Goal: Information Seeking & Learning: Check status

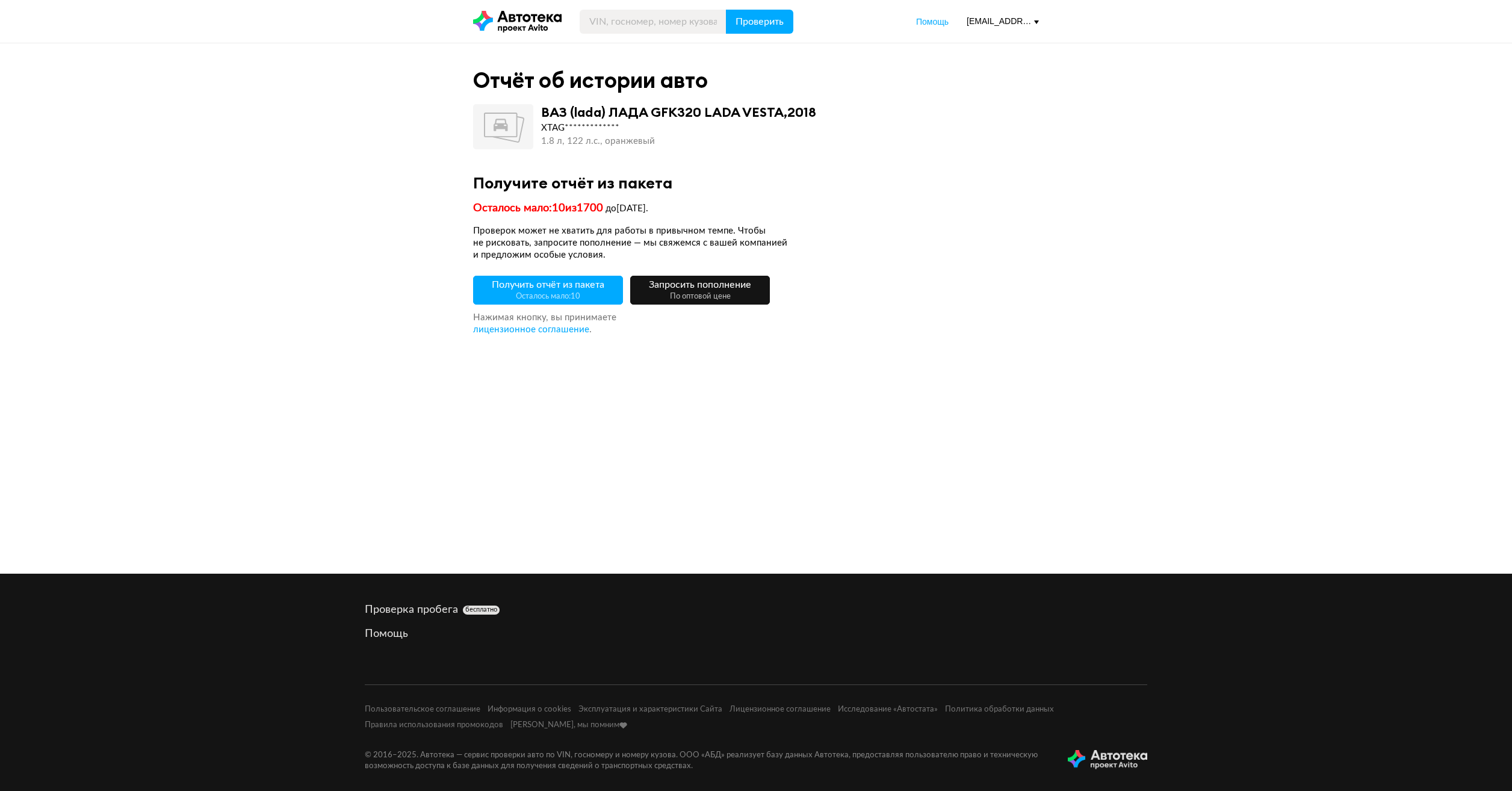
click at [548, 283] on span "Получить отчёт из пакета Осталось мало: 10" at bounding box center [548, 291] width 113 height 21
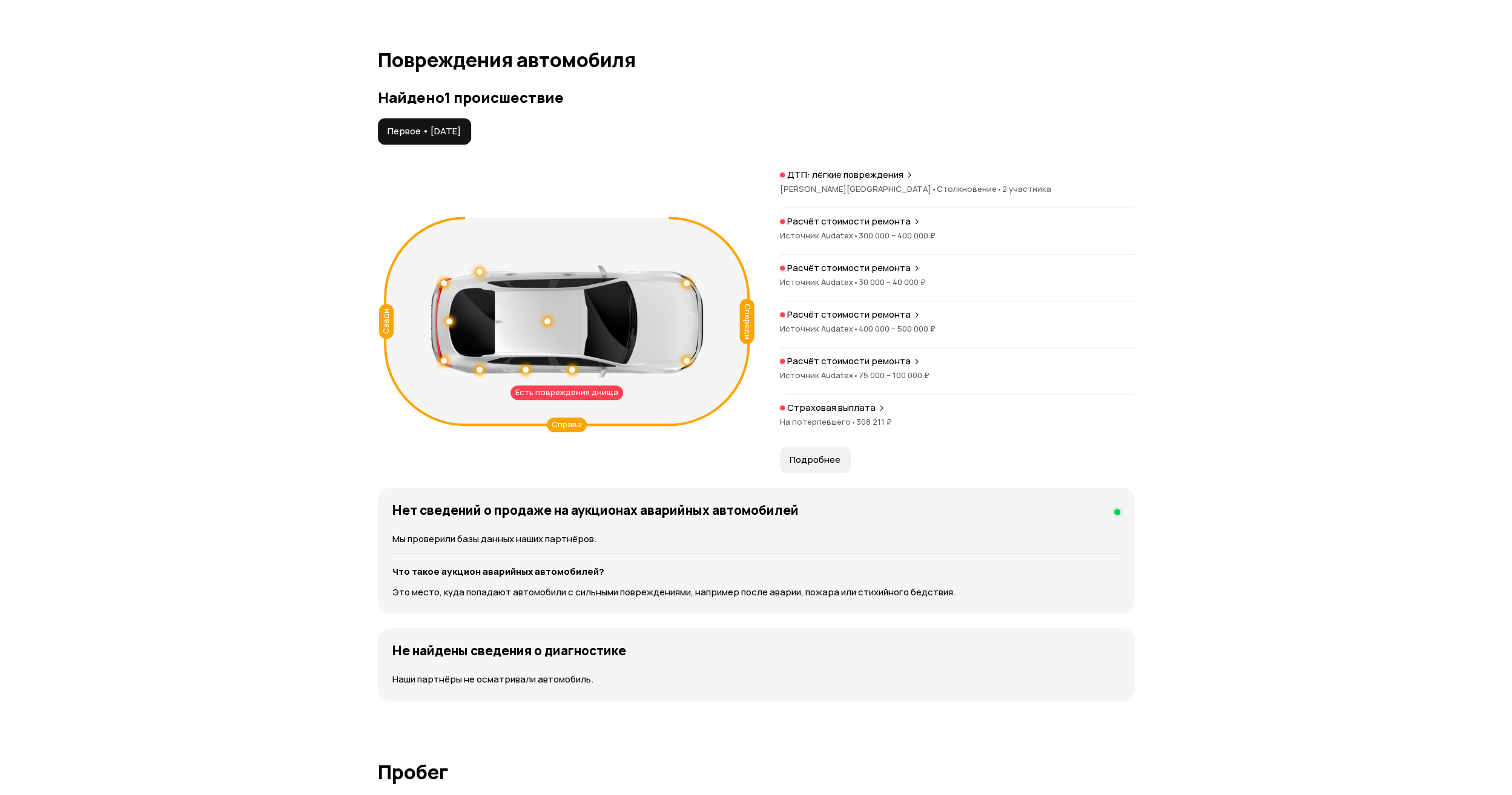
scroll to position [1150, 0]
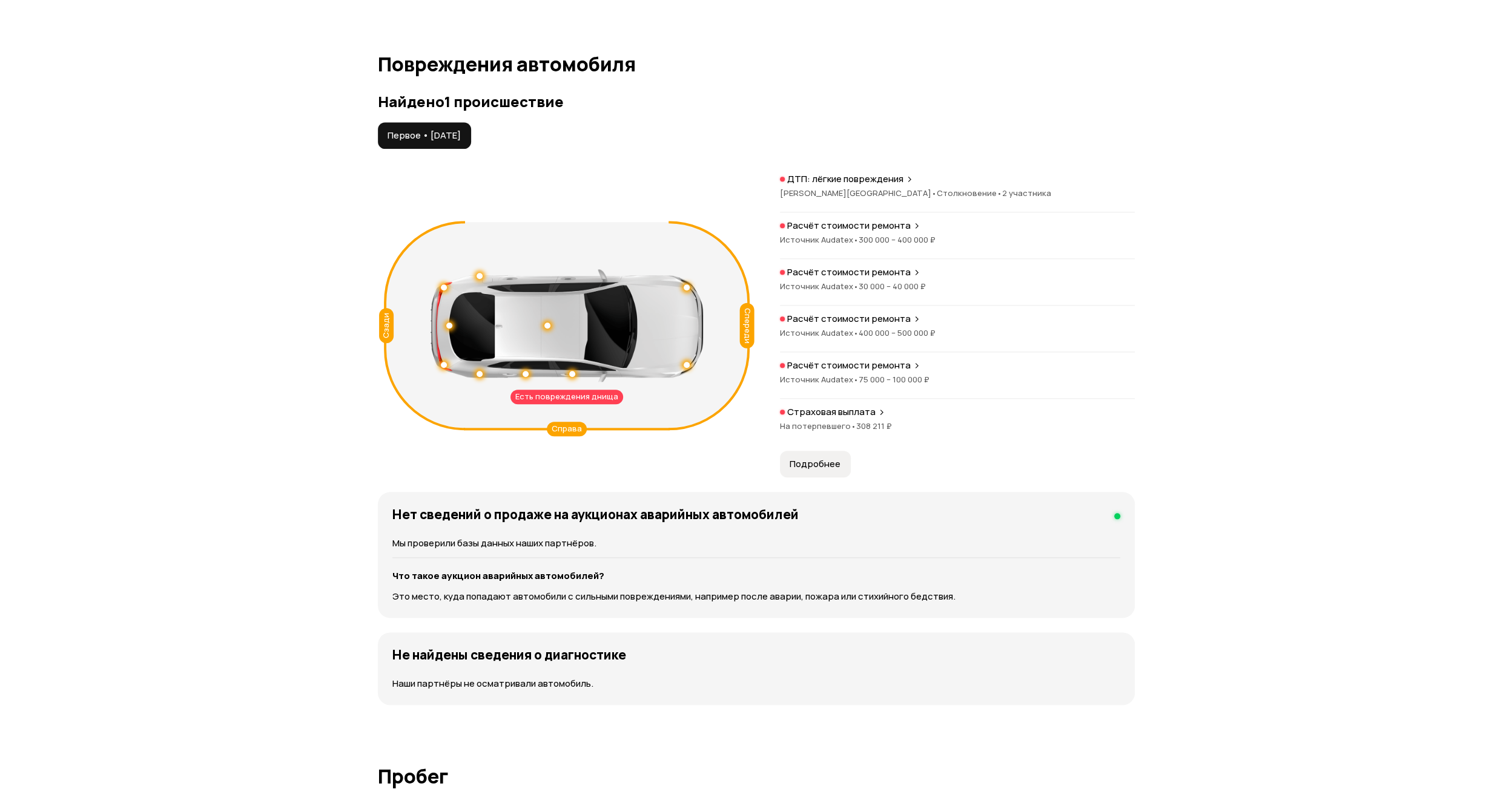
click at [869, 184] on div "ДТП: лёгкие повреждения [PERSON_NAME][GEOGRAPHIC_DATA] • Столкновение • 2 участ…" at bounding box center [957, 193] width 355 height 40
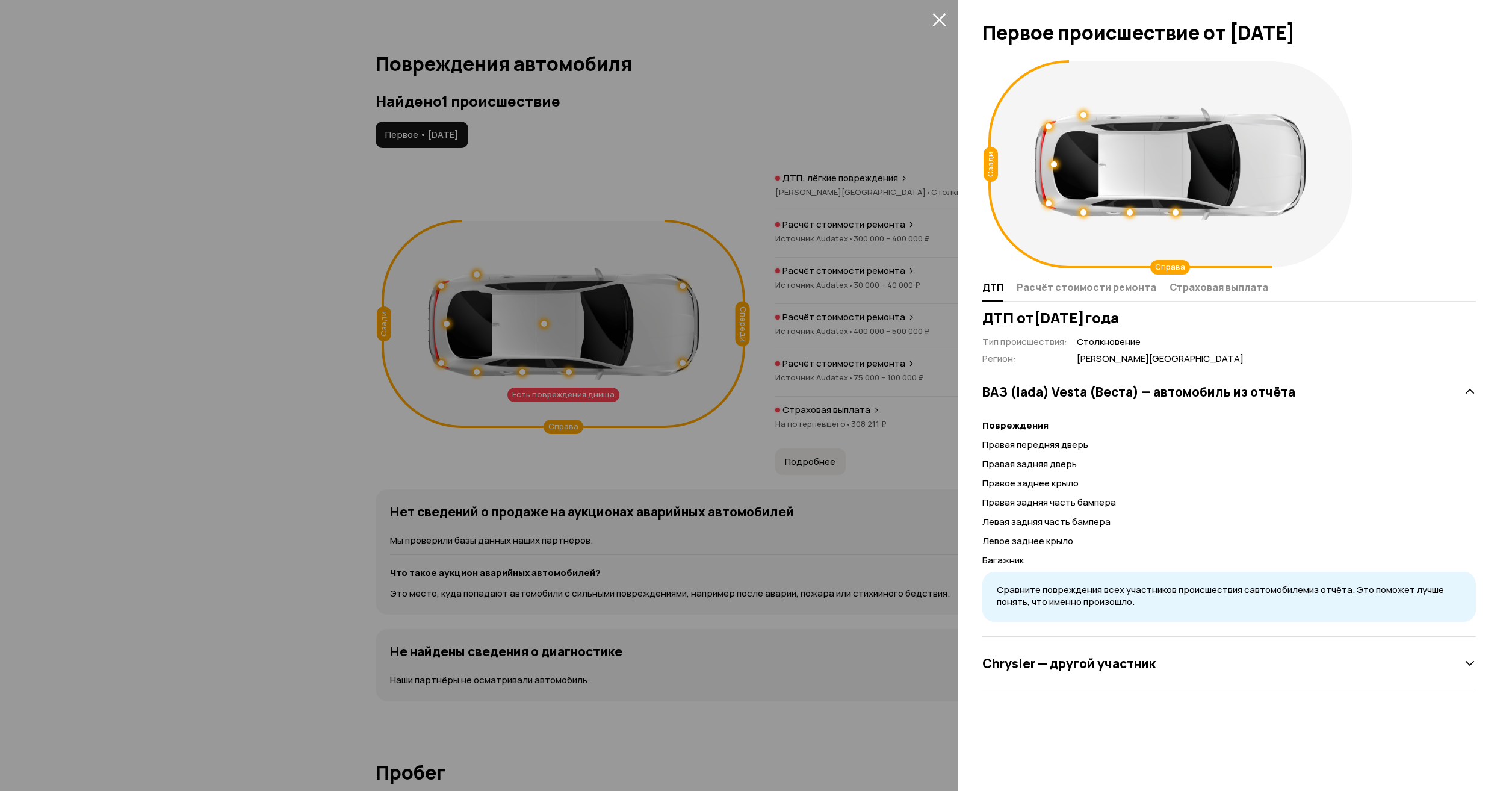
click at [797, 146] on div at bounding box center [756, 396] width 1512 height 791
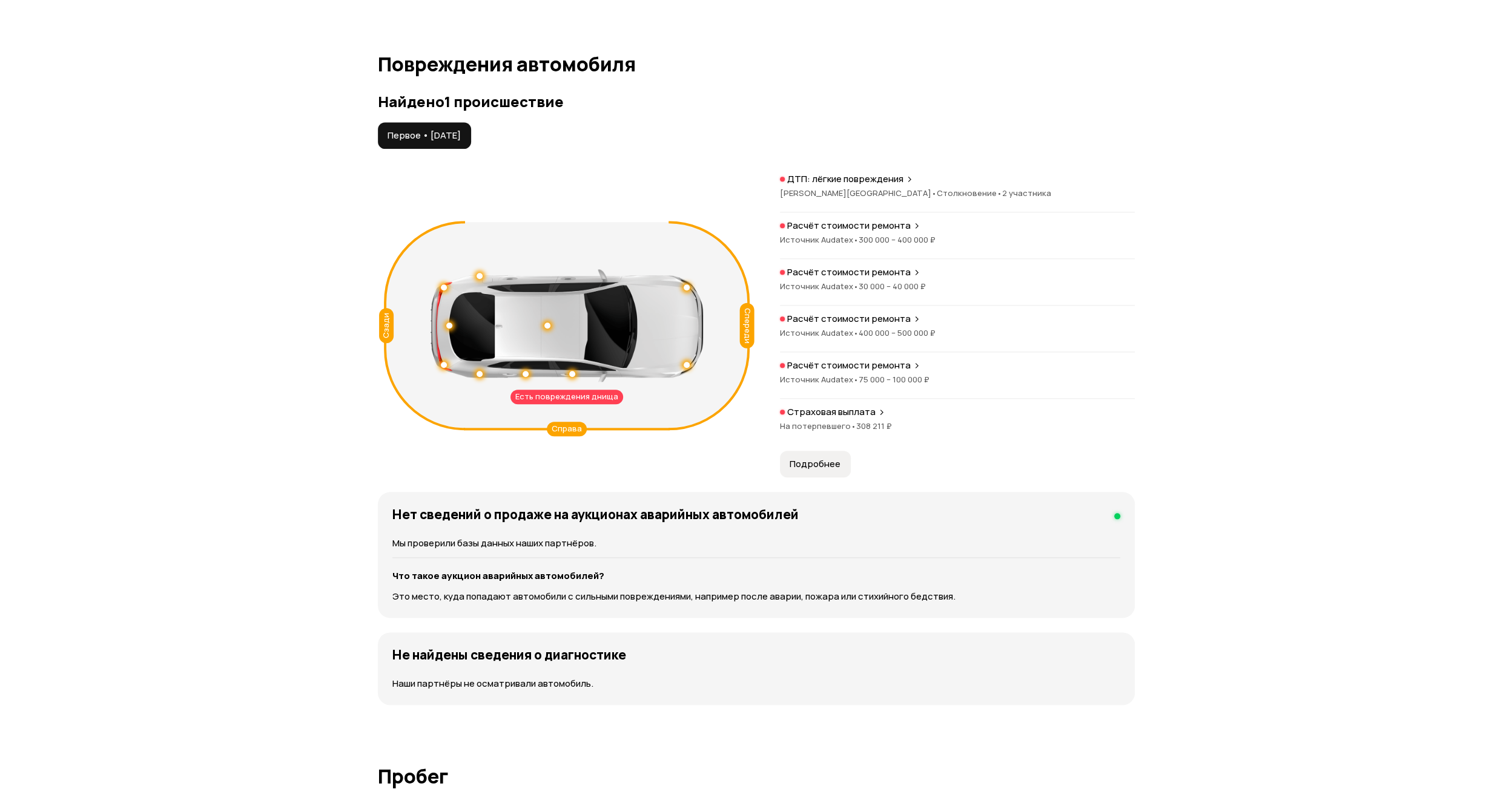
click at [844, 216] on div "ДТП: лёгкие повреждения [PERSON_NAME][GEOGRAPHIC_DATA] • Столкновение • 2 участ…" at bounding box center [957, 309] width 355 height 272
click at [848, 229] on p "Расчёт стоимости ремонта" at bounding box center [849, 225] width 124 height 12
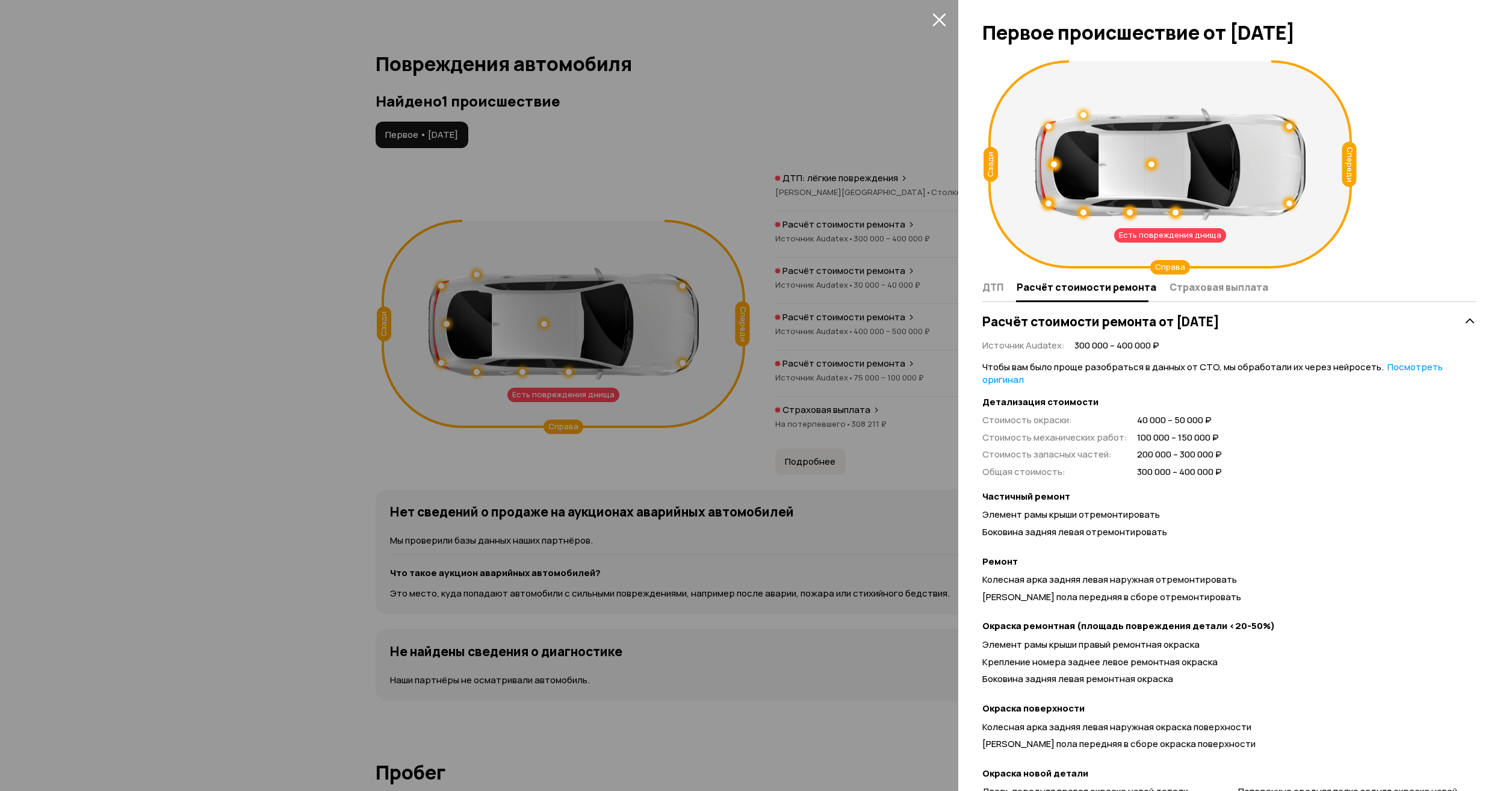
click at [705, 103] on div at bounding box center [756, 396] width 1512 height 791
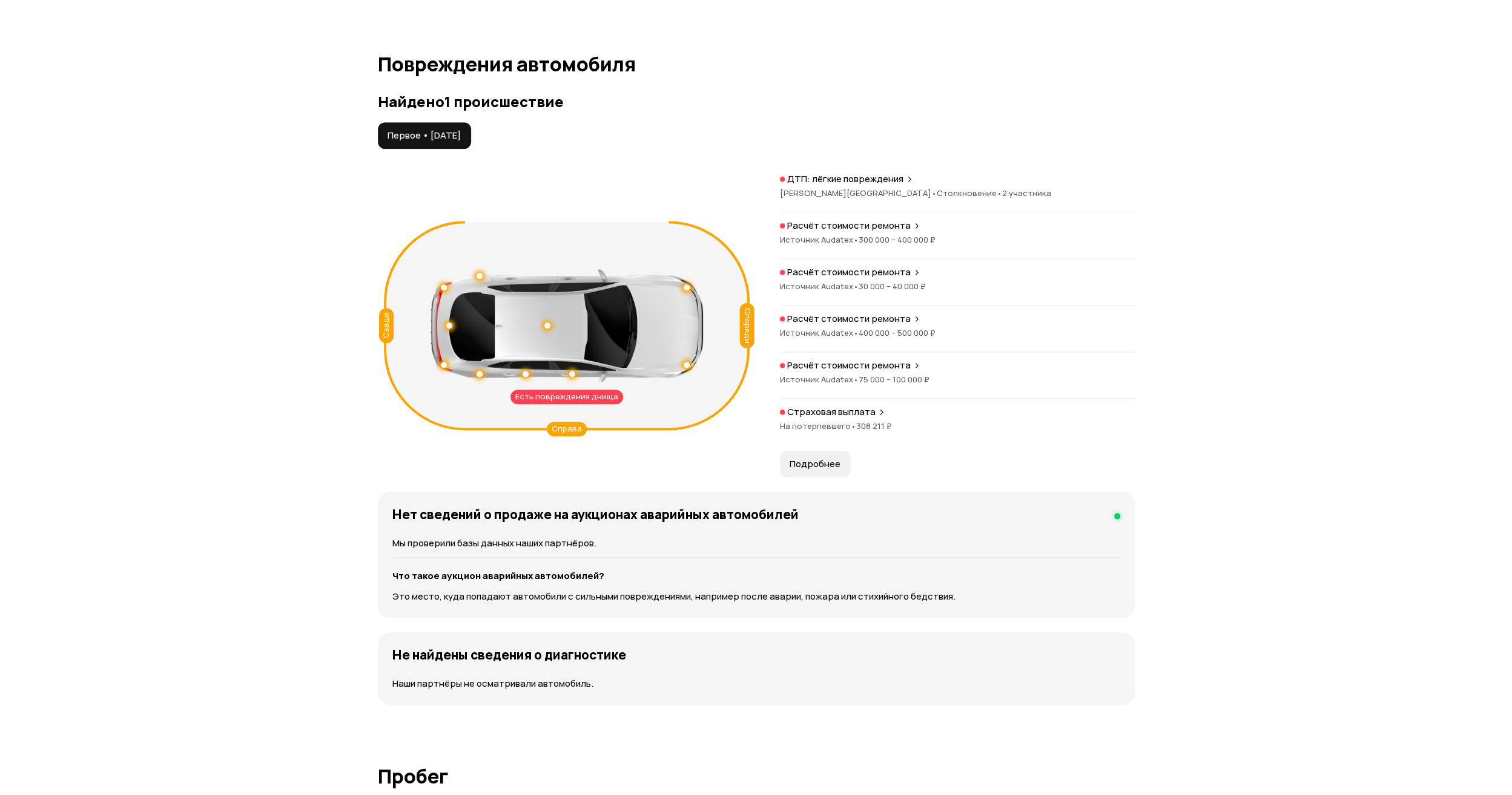
click at [855, 173] on p "ДТП: лёгкие повреждения" at bounding box center [845, 179] width 116 height 12
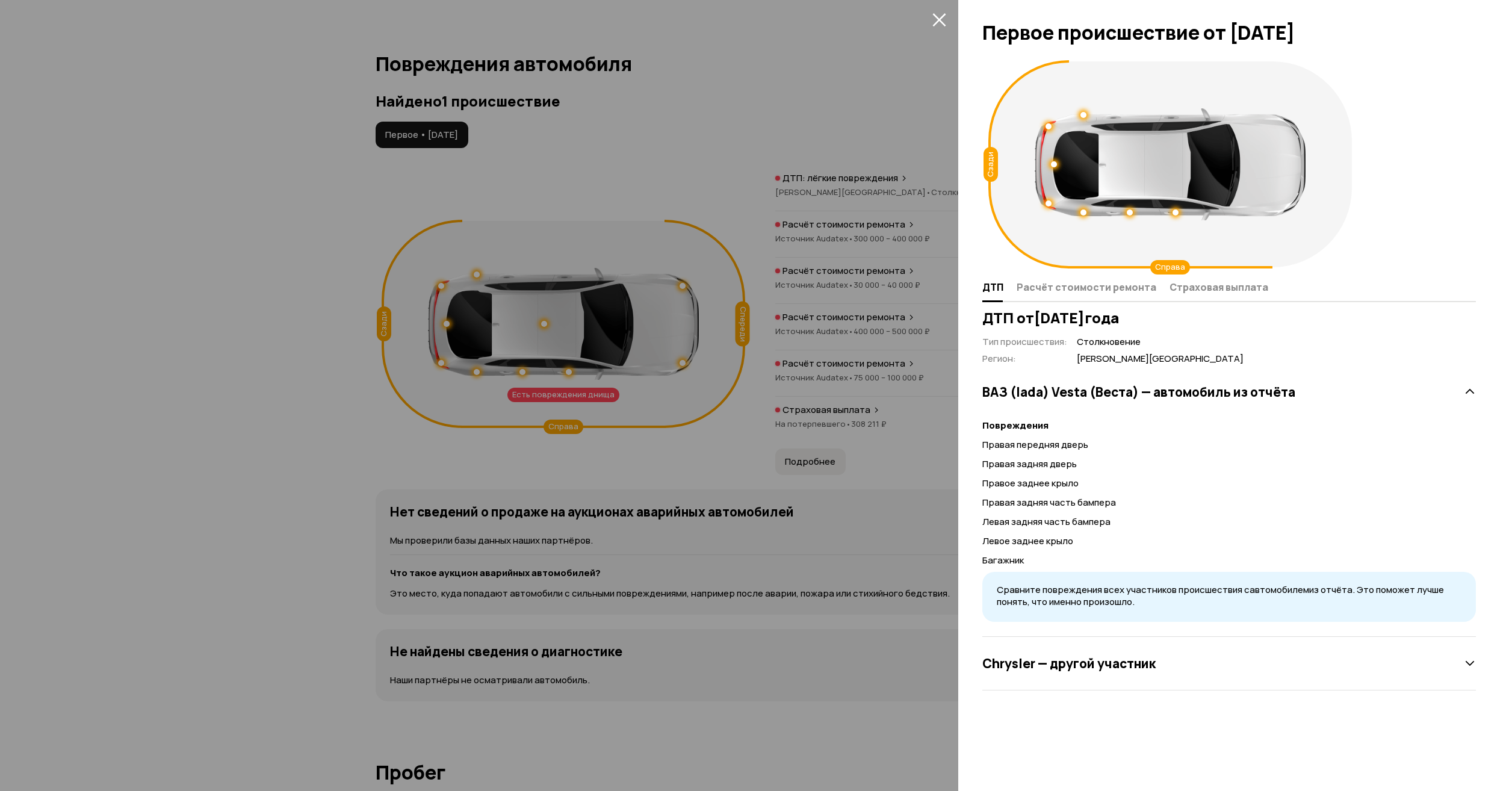
click at [1117, 680] on div "Chrysler — другой участник" at bounding box center [1229, 664] width 494 height 54
click at [1121, 672] on div "Chrysler — другой участник" at bounding box center [1229, 663] width 494 height 24
click at [585, 256] on div at bounding box center [756, 396] width 1512 height 791
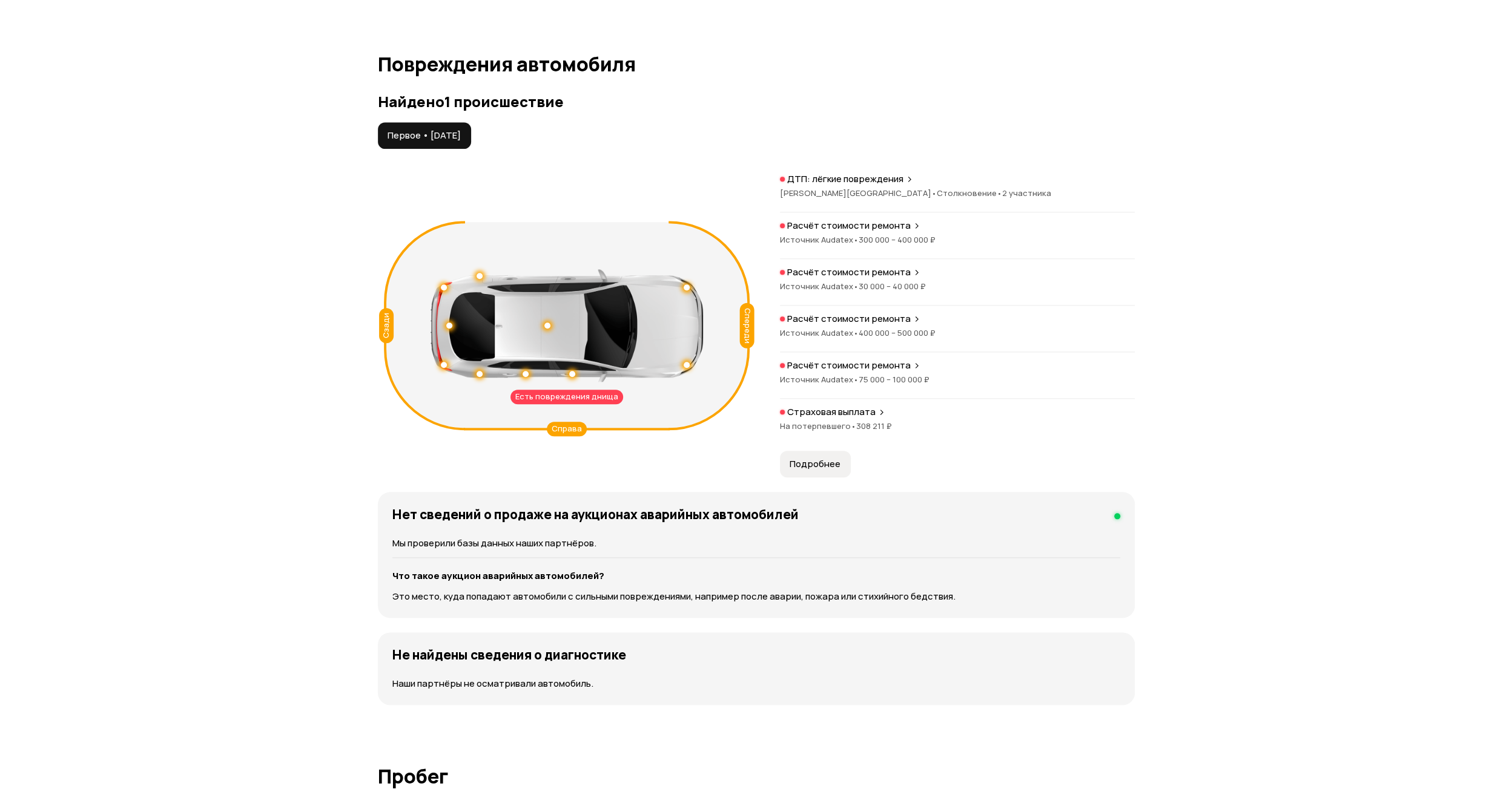
click at [895, 237] on span "300 000 – 400 000 ₽" at bounding box center [897, 240] width 77 height 11
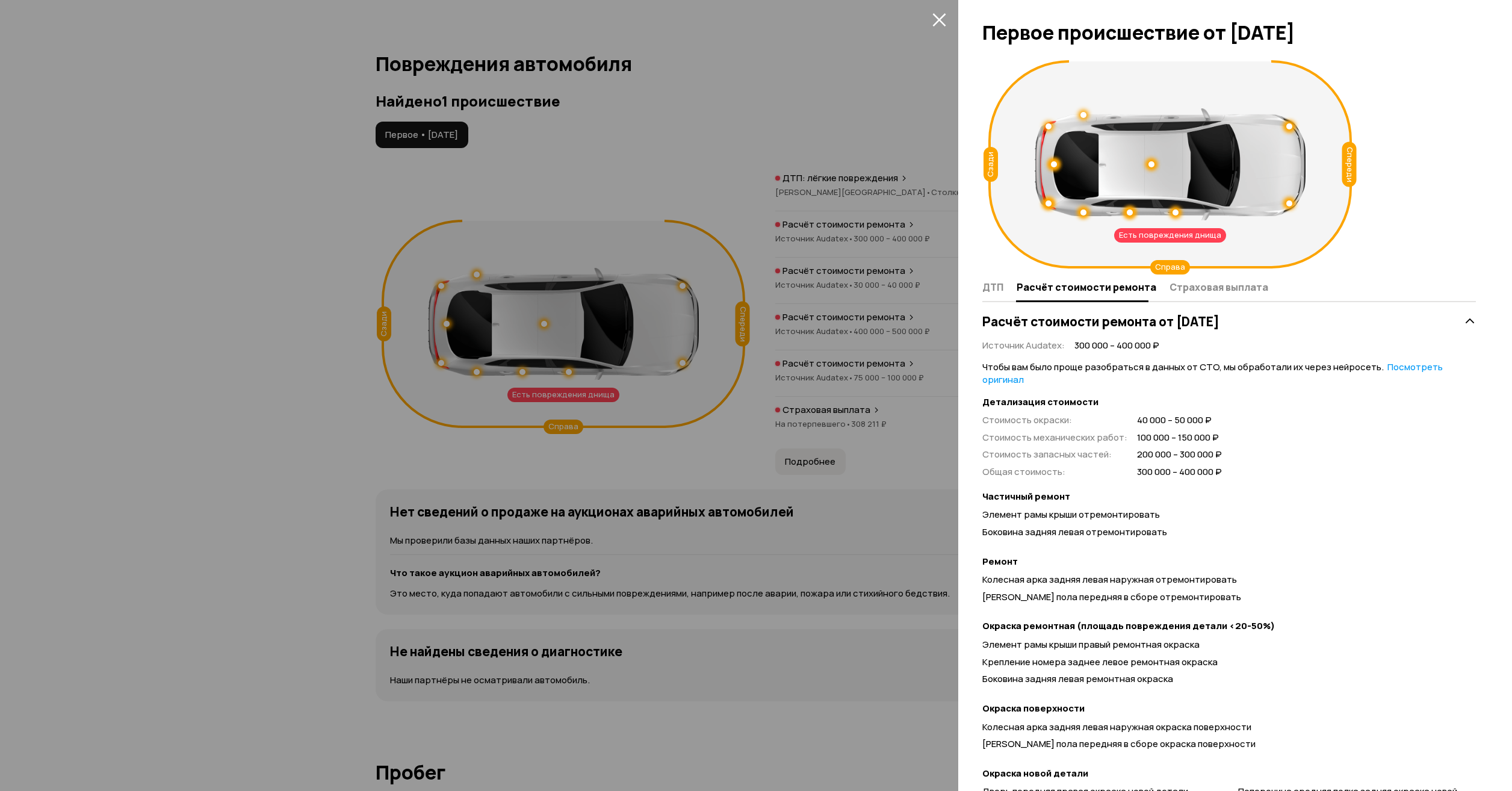
click at [549, 167] on div at bounding box center [756, 396] width 1512 height 791
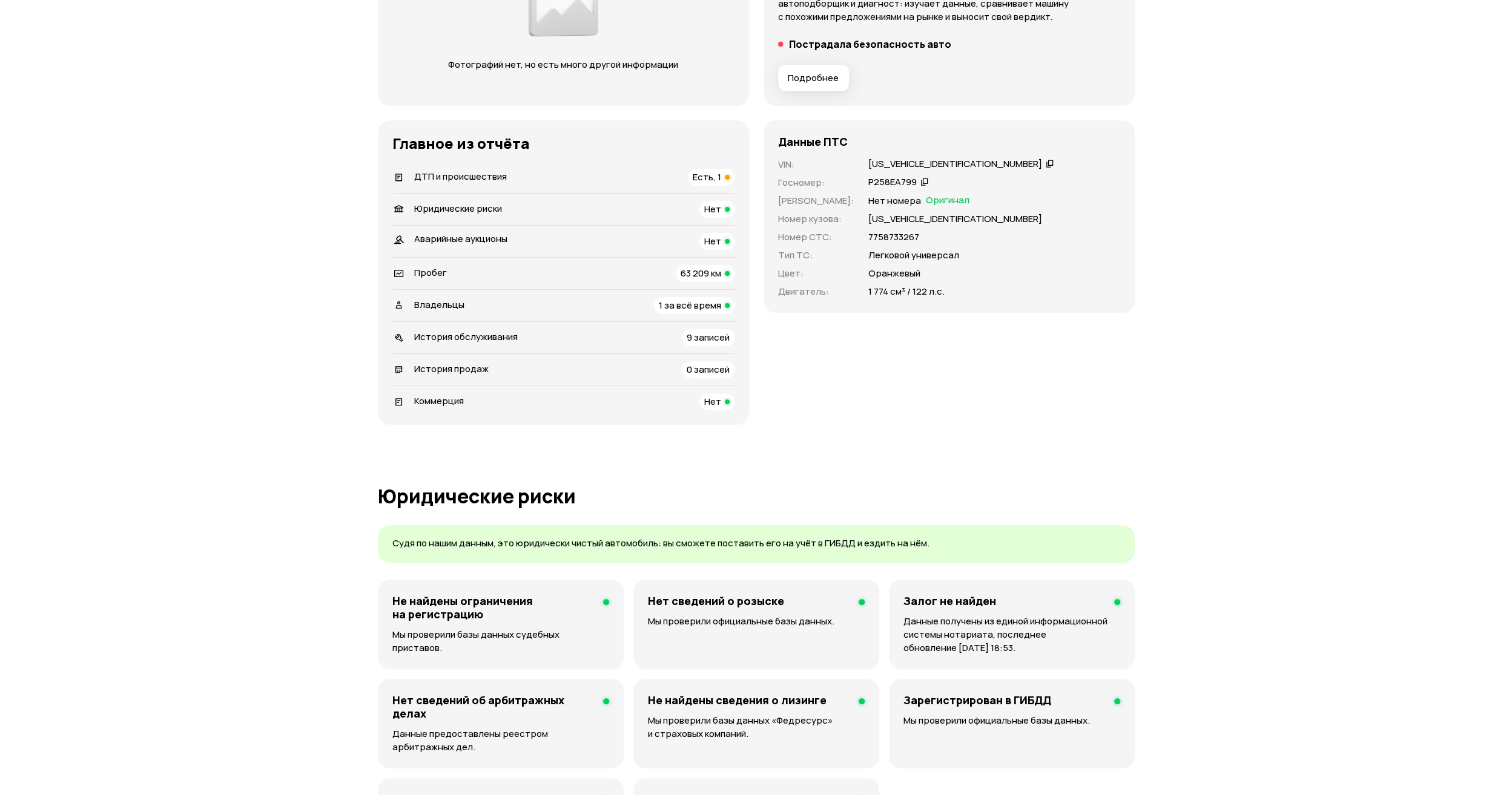
scroll to position [0, 0]
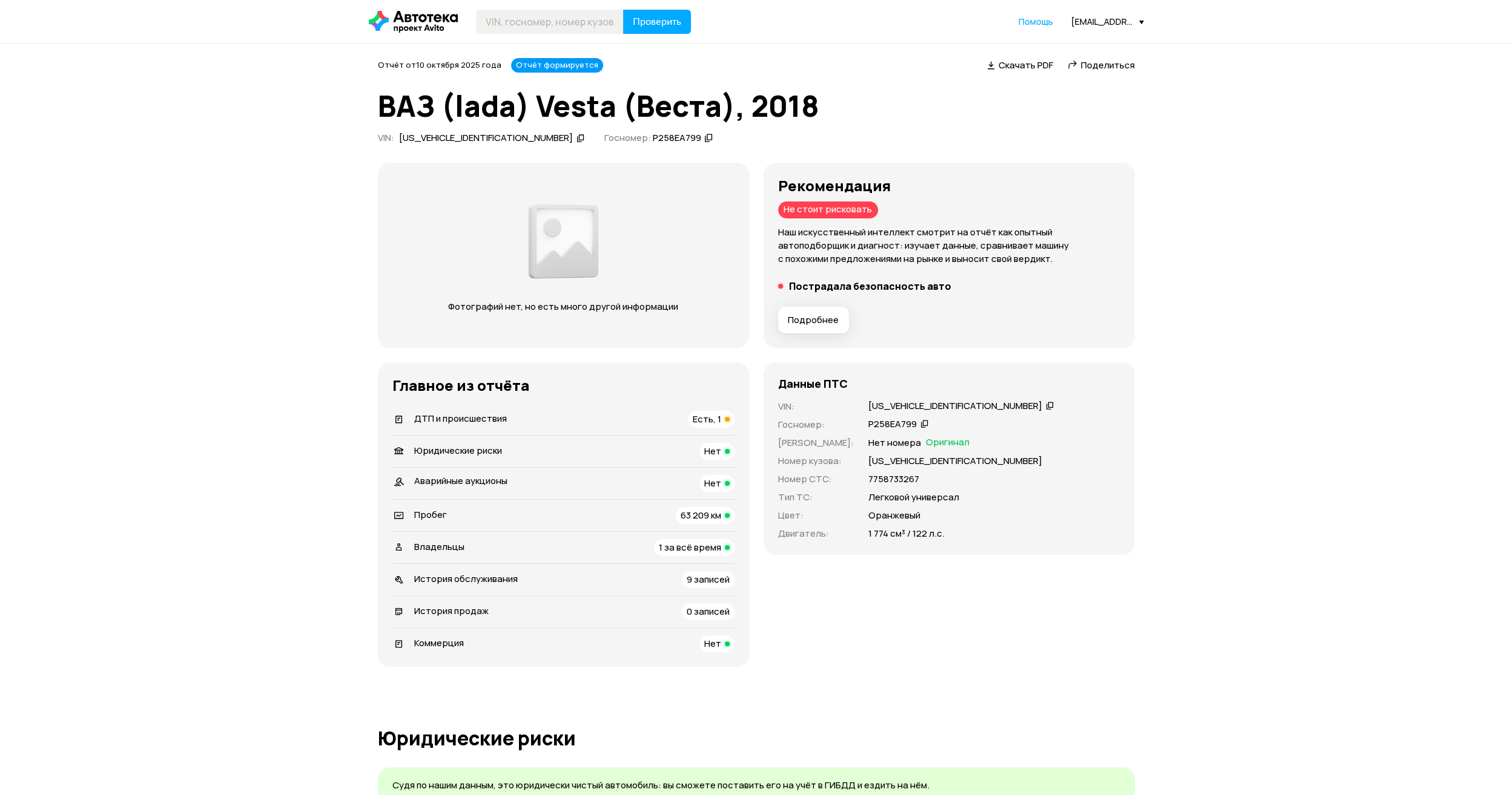
click at [716, 420] on span "Есть, 1" at bounding box center [707, 419] width 29 height 13
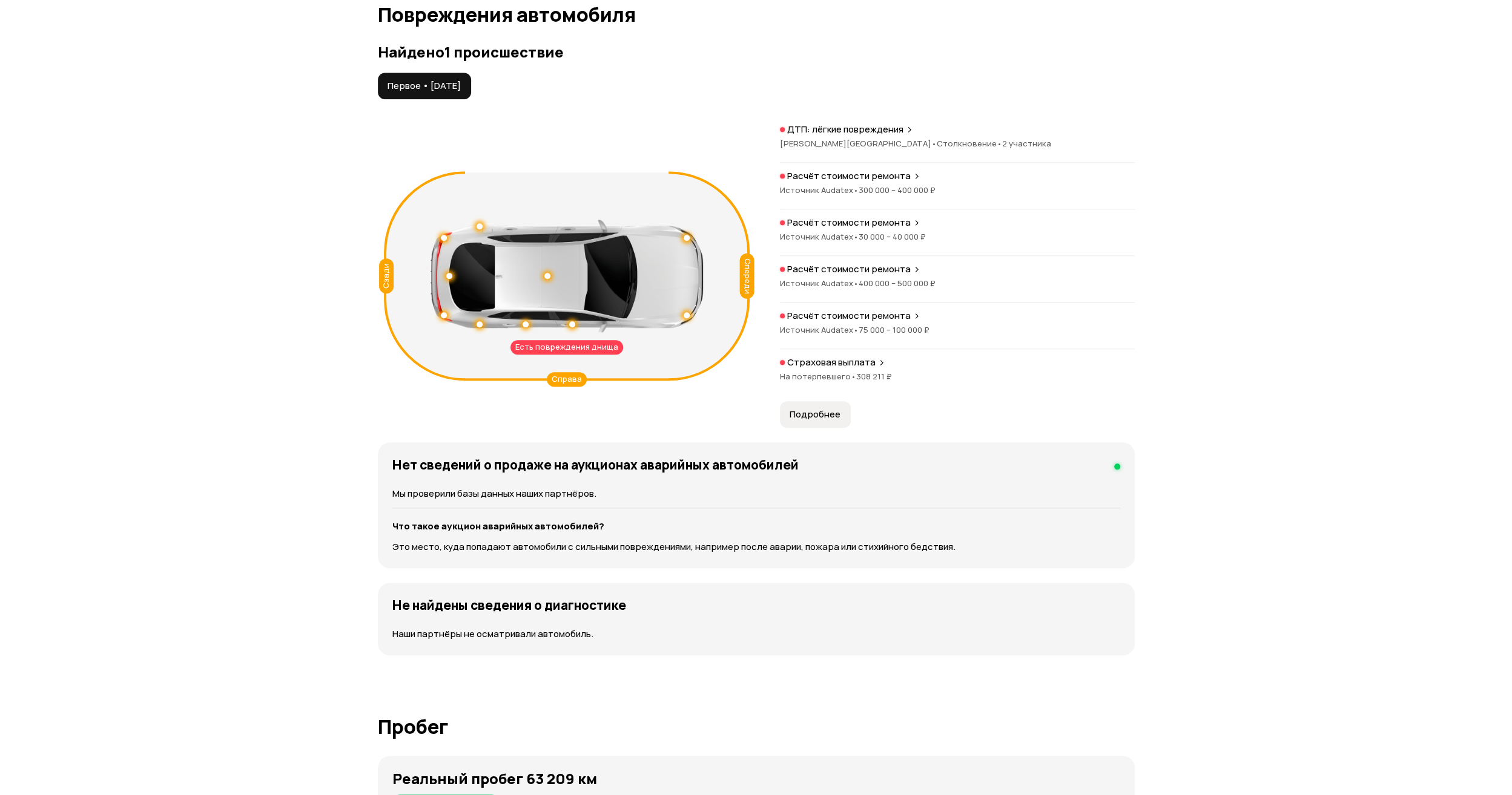
scroll to position [1202, 0]
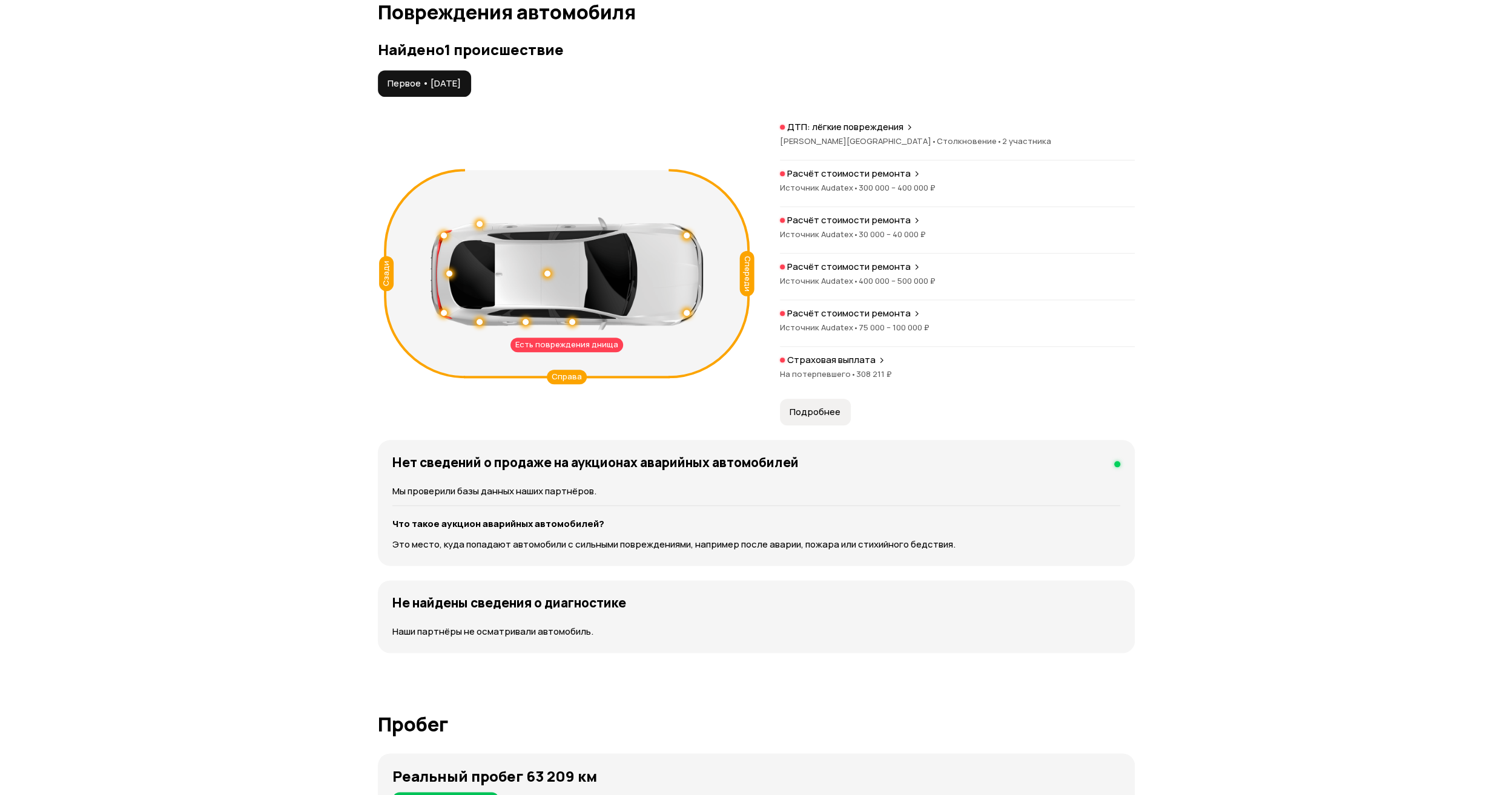
click at [746, 280] on div "Спереди" at bounding box center [746, 273] width 14 height 45
click at [837, 347] on div "ДТП: лёгкие повреждения [PERSON_NAME][GEOGRAPHIC_DATA] • Столкновение • 2 участ…" at bounding box center [957, 257] width 355 height 272
click at [834, 372] on span "На потерпевшего •" at bounding box center [818, 374] width 76 height 11
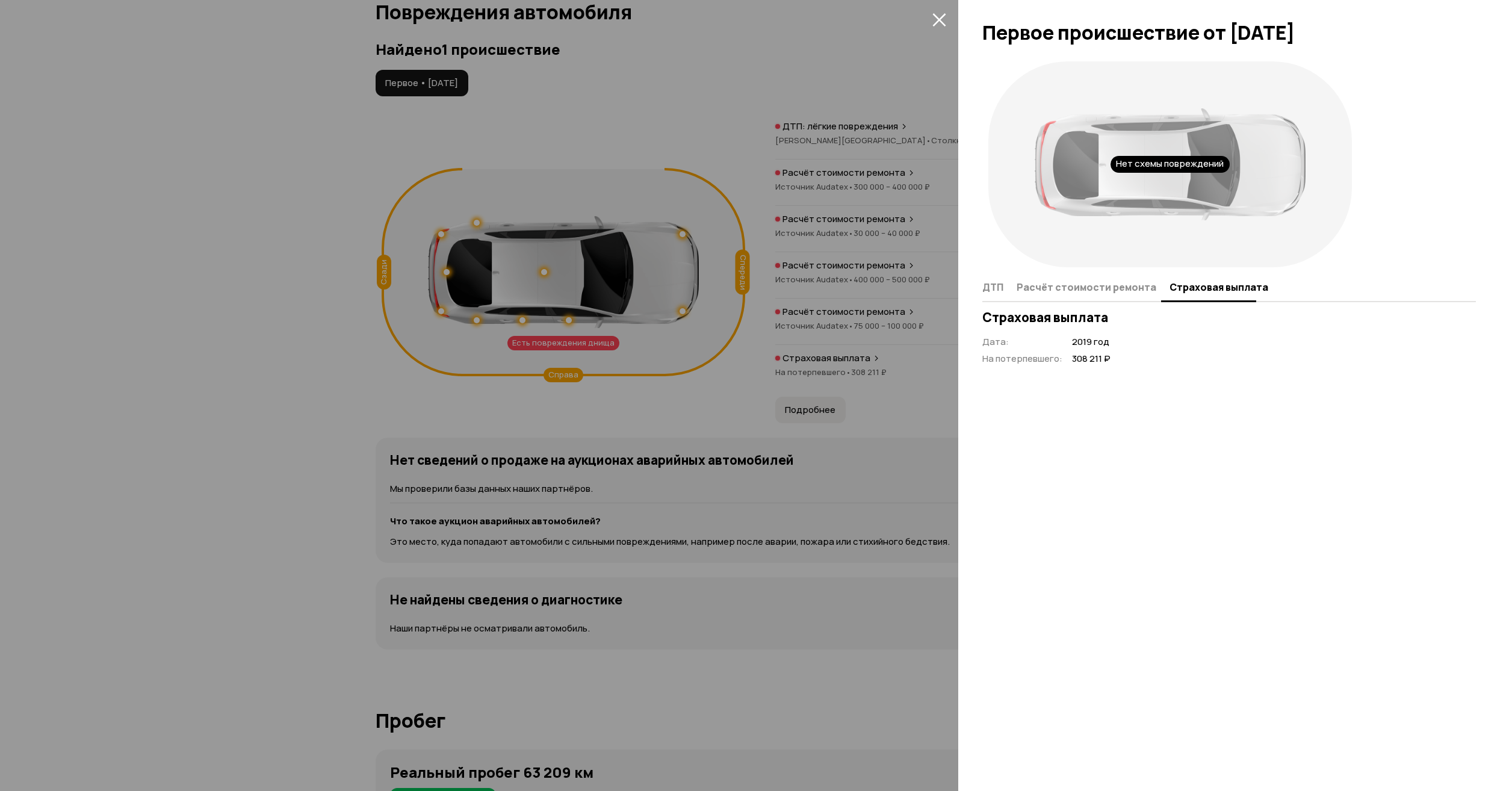
click at [610, 323] on div at bounding box center [756, 396] width 1512 height 791
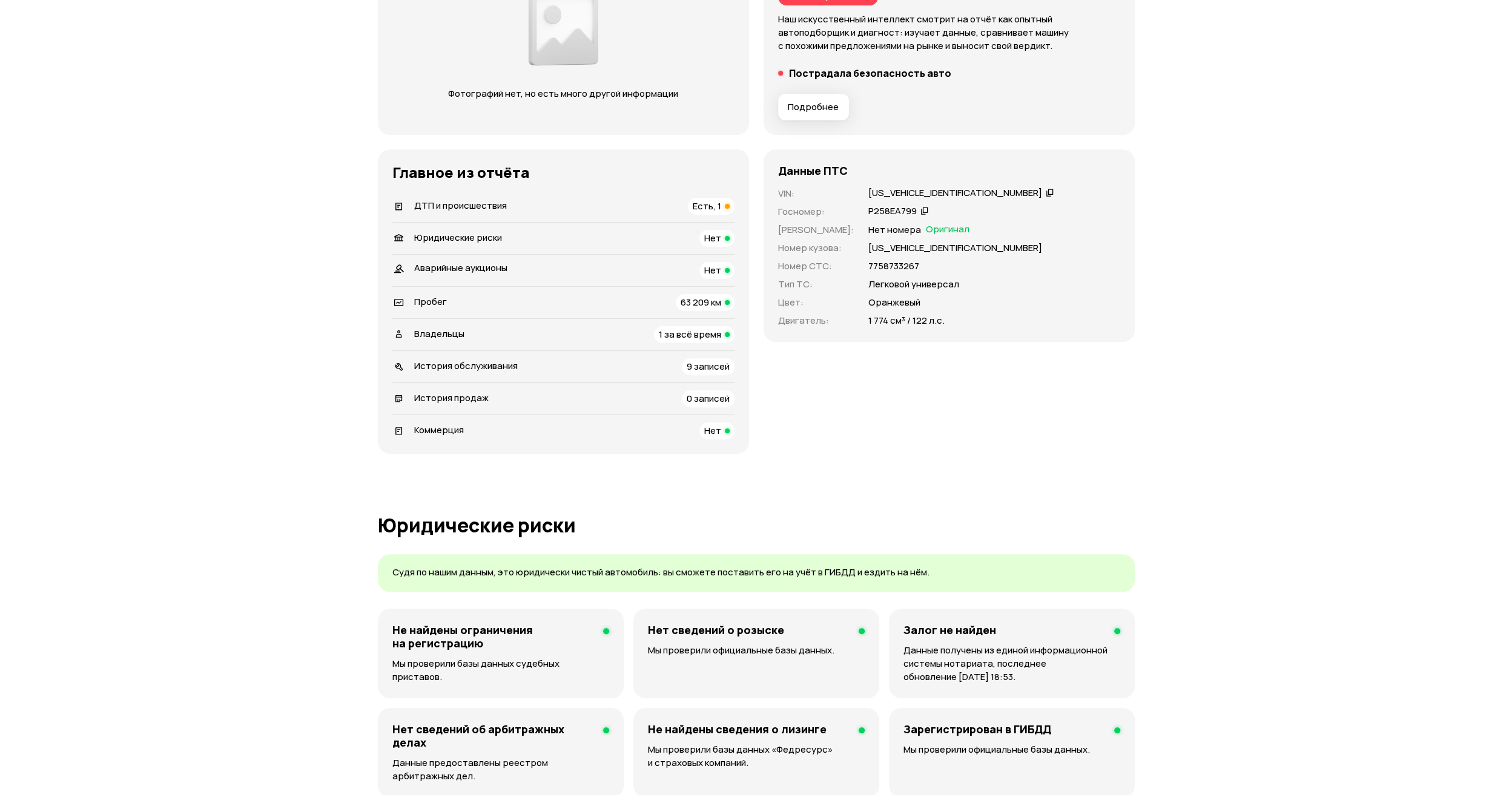
scroll to position [0, 0]
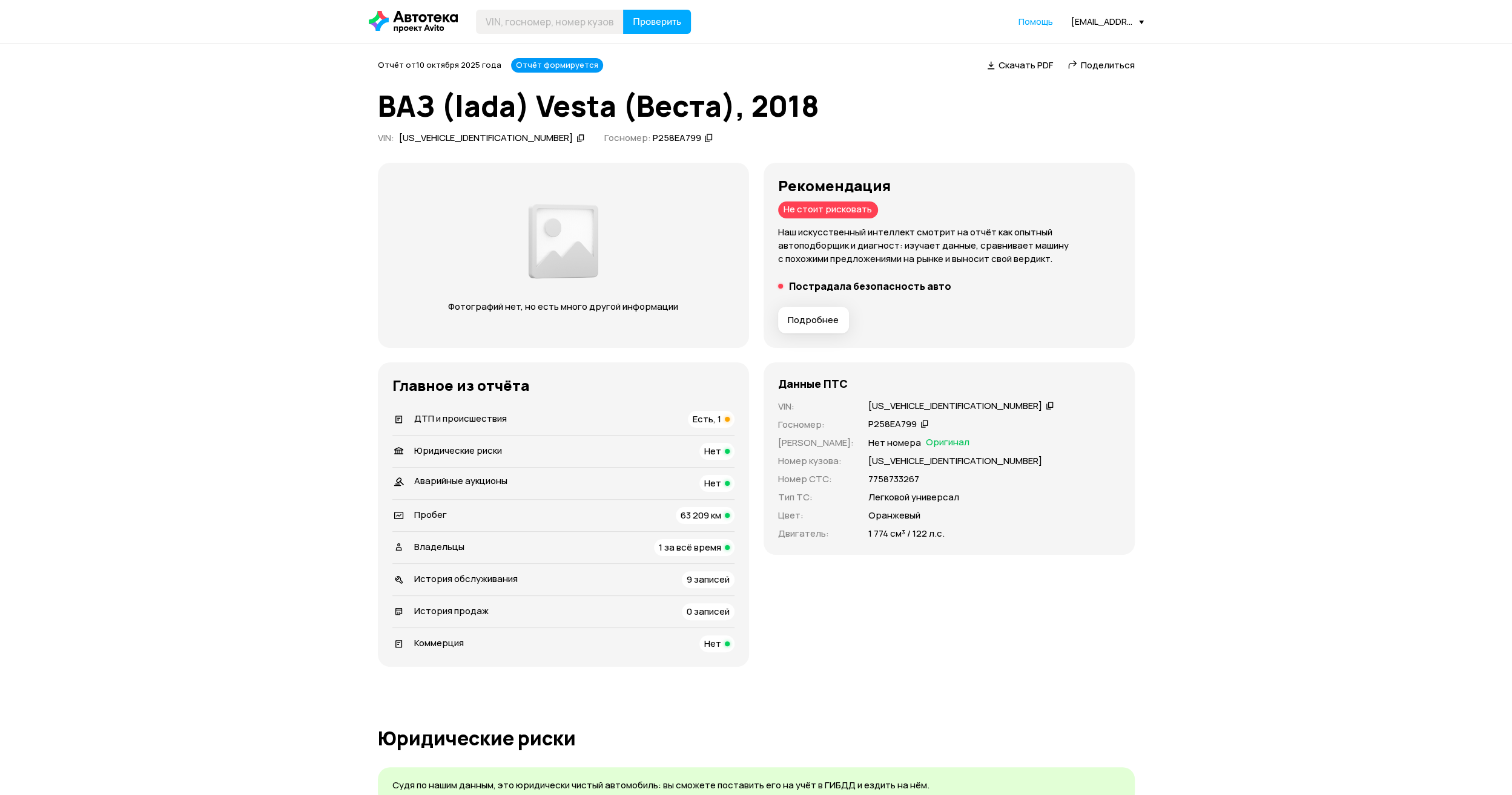
click at [490, 136] on div "[US_VEHICLE_IDENTIFICATION_NUMBER]" at bounding box center [491, 138] width 190 height 13
click at [566, 21] on input "text" at bounding box center [550, 21] width 148 height 25
type input "В"
type input "У348НХ797"
click at [668, 32] on button "Проверить" at bounding box center [656, 21] width 67 height 25
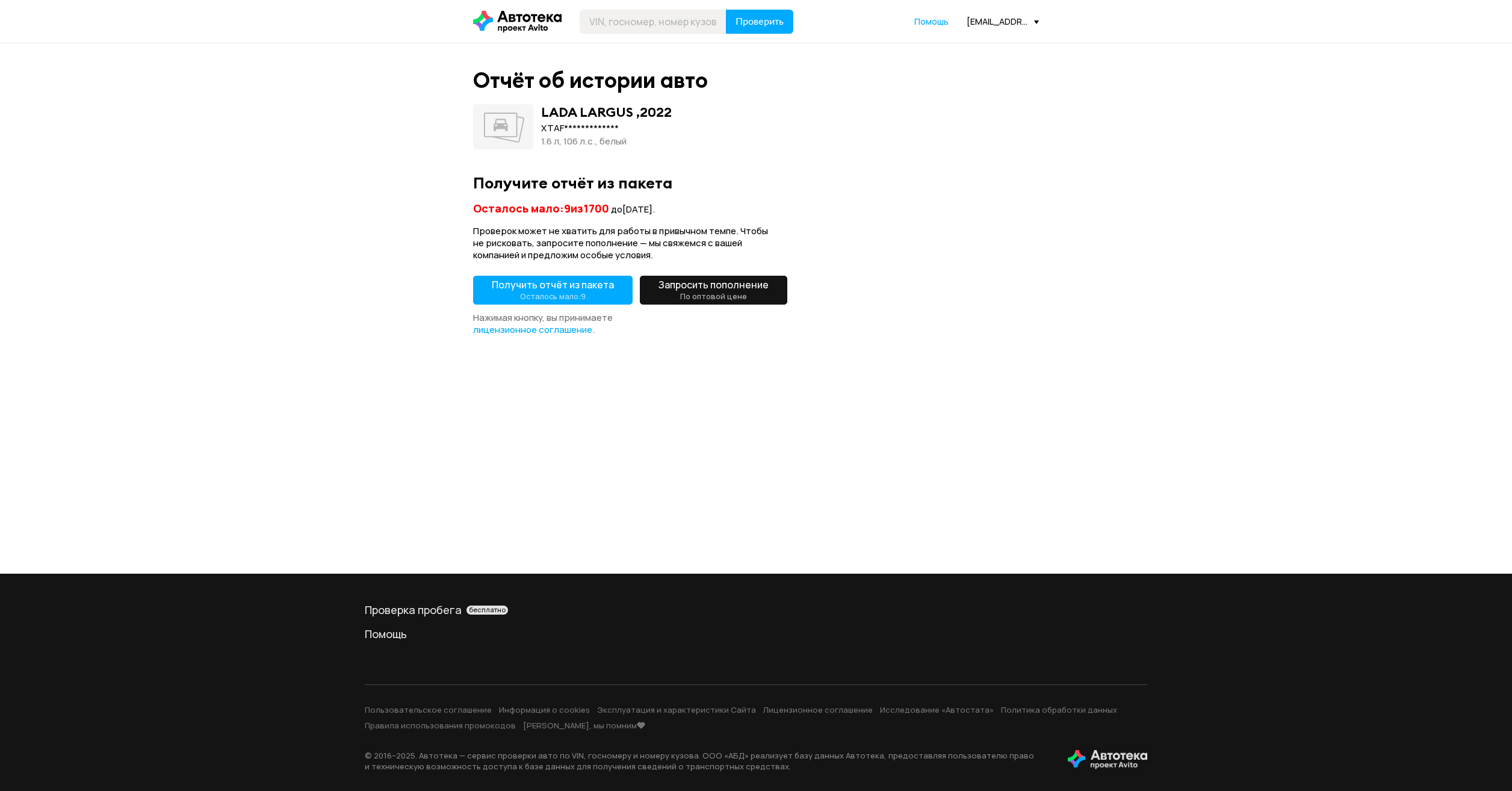
click at [541, 276] on button "Получить отчёт из пакета Осталось мало: 9" at bounding box center [553, 290] width 159 height 29
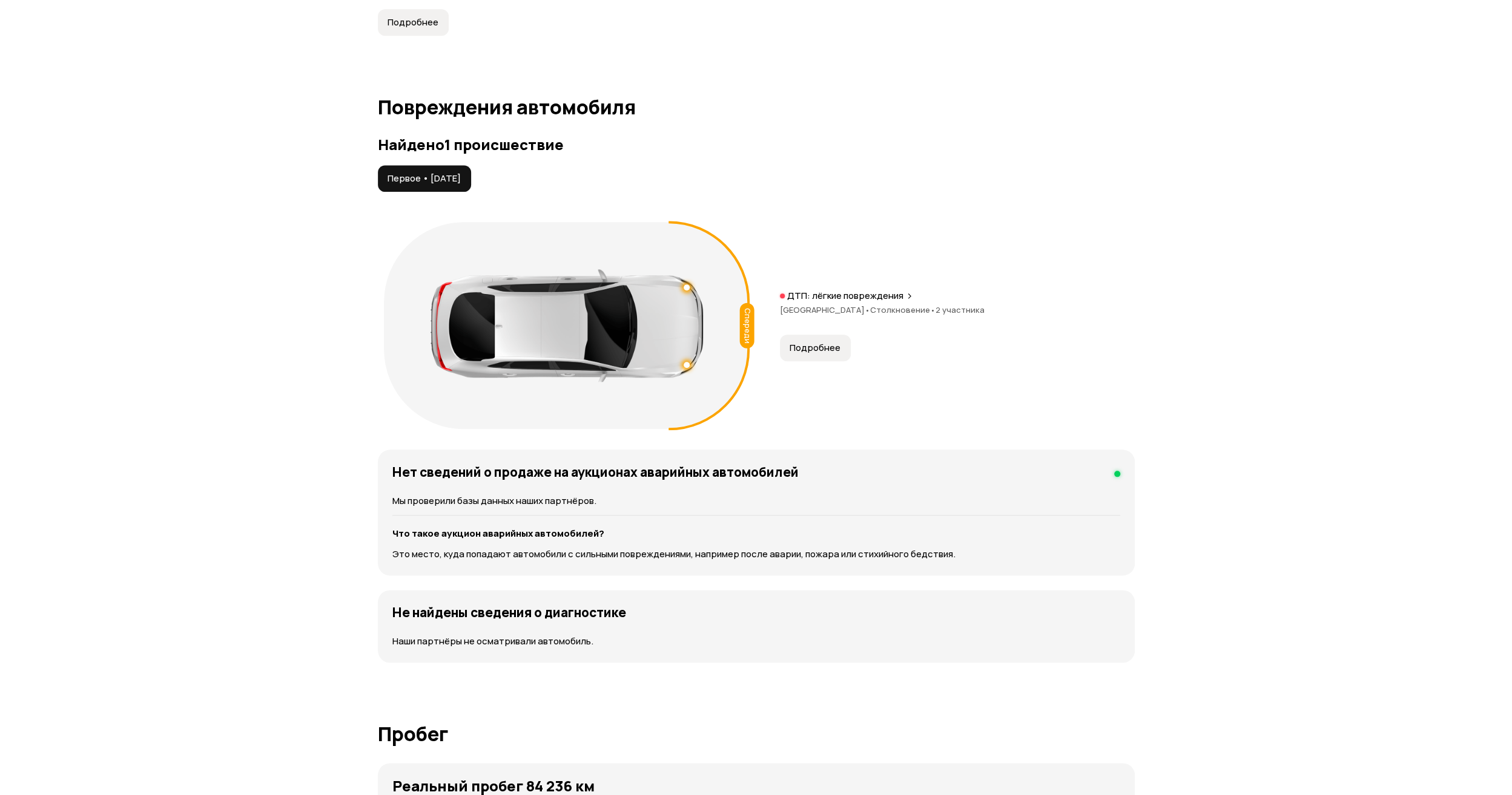
scroll to position [1150, 0]
click at [880, 303] on span "Столкновение •" at bounding box center [902, 309] width 65 height 11
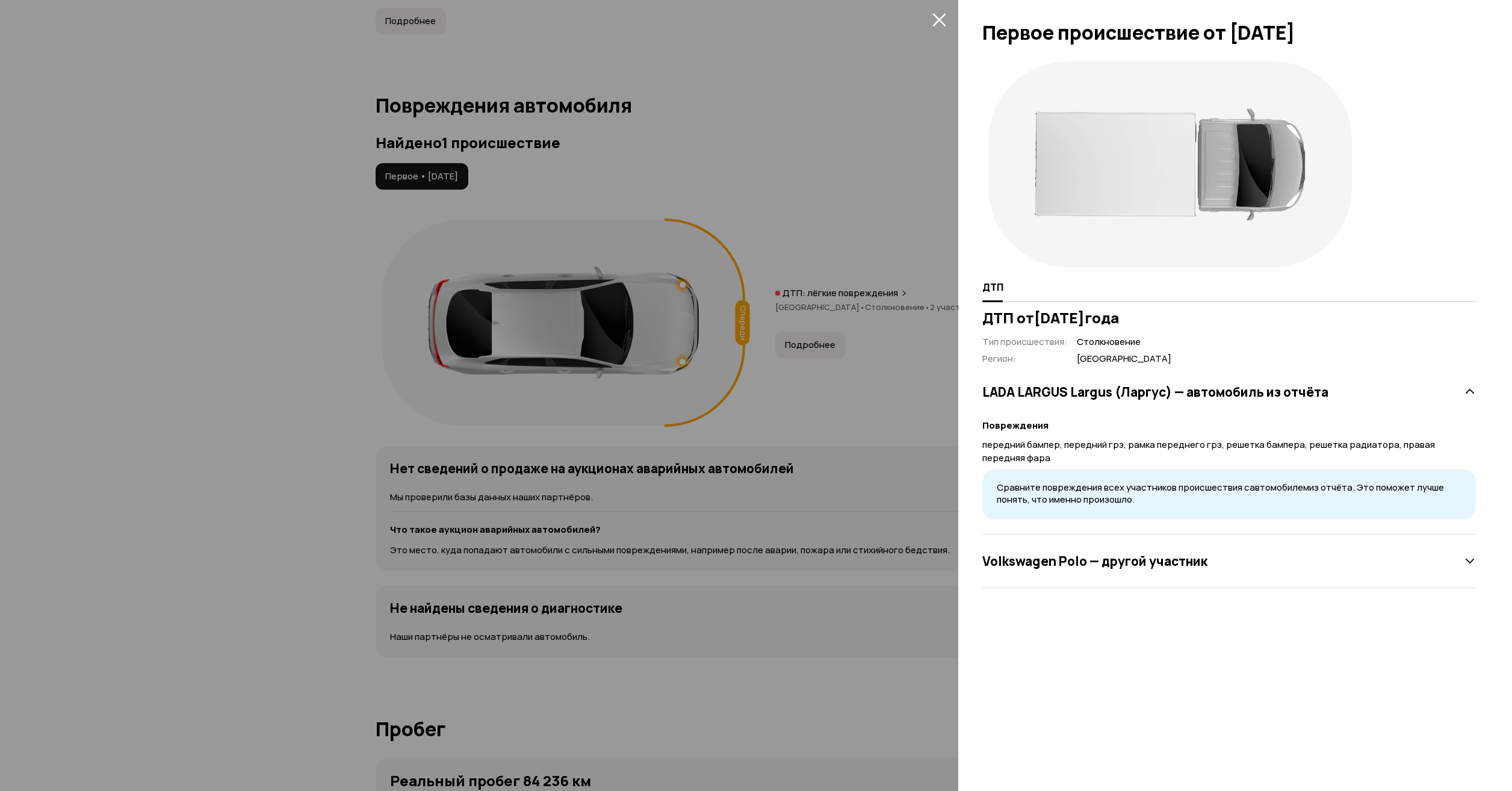
click at [1141, 572] on div "Volkswagen Polo — другой участник" at bounding box center [1229, 561] width 494 height 24
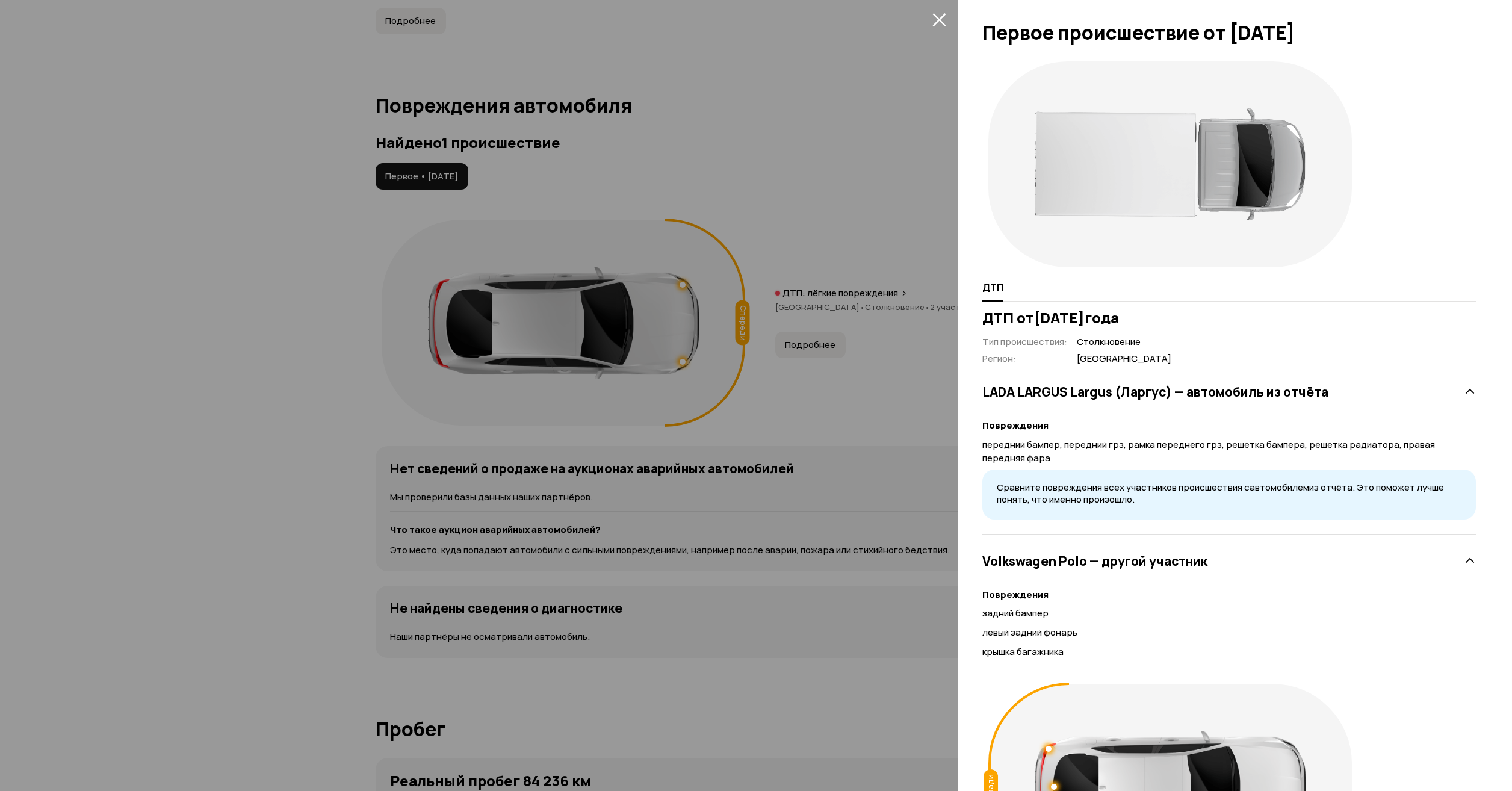
click at [366, 325] on div at bounding box center [756, 396] width 1512 height 791
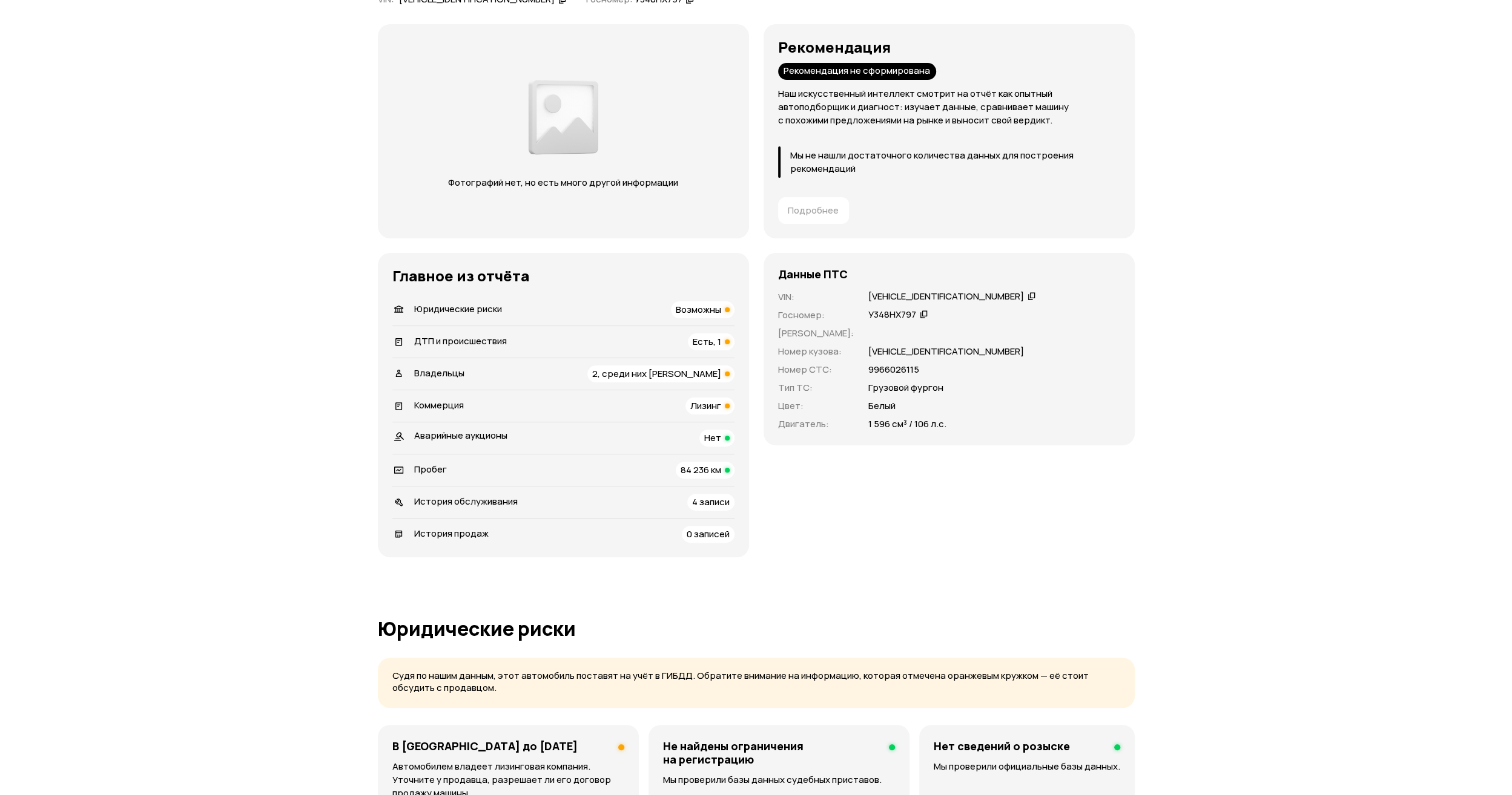
scroll to position [0, 0]
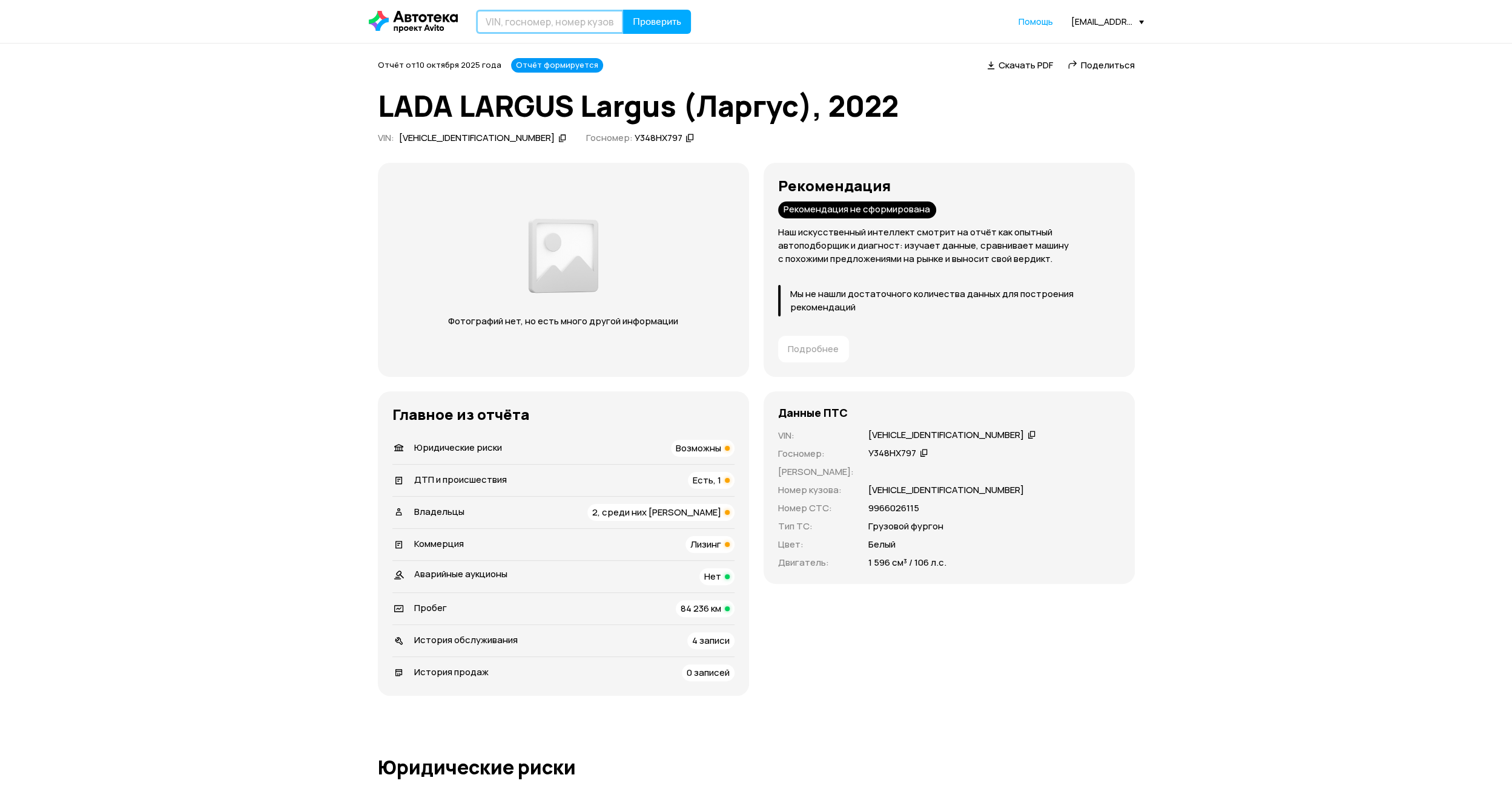
click at [529, 28] on input "text" at bounding box center [550, 21] width 148 height 25
type input "У348ОВ797"
click at [637, 25] on span "Проверить" at bounding box center [656, 21] width 48 height 10
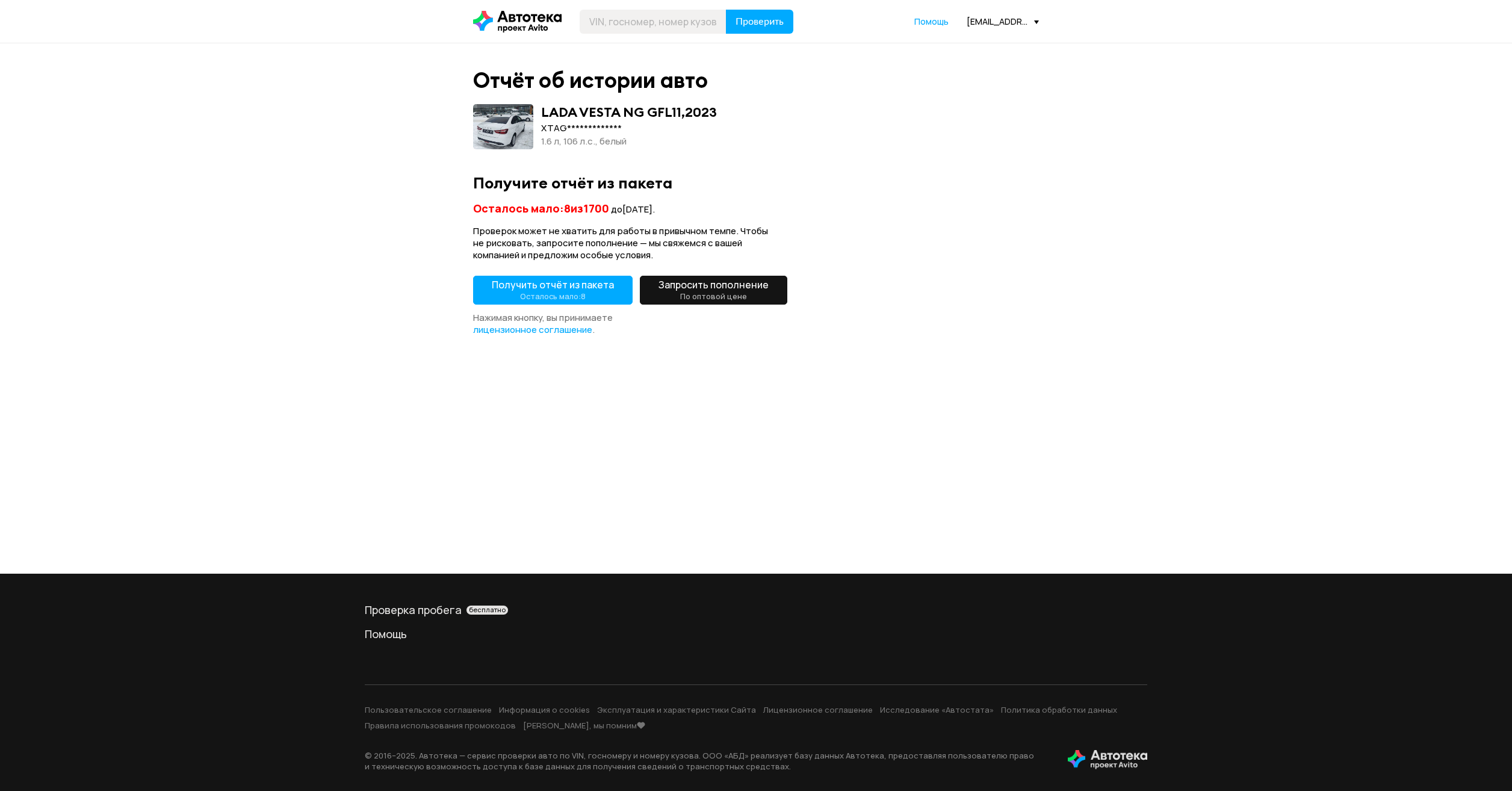
click at [589, 291] on button "Получить отчёт из пакета Осталось мало: 8" at bounding box center [553, 290] width 159 height 29
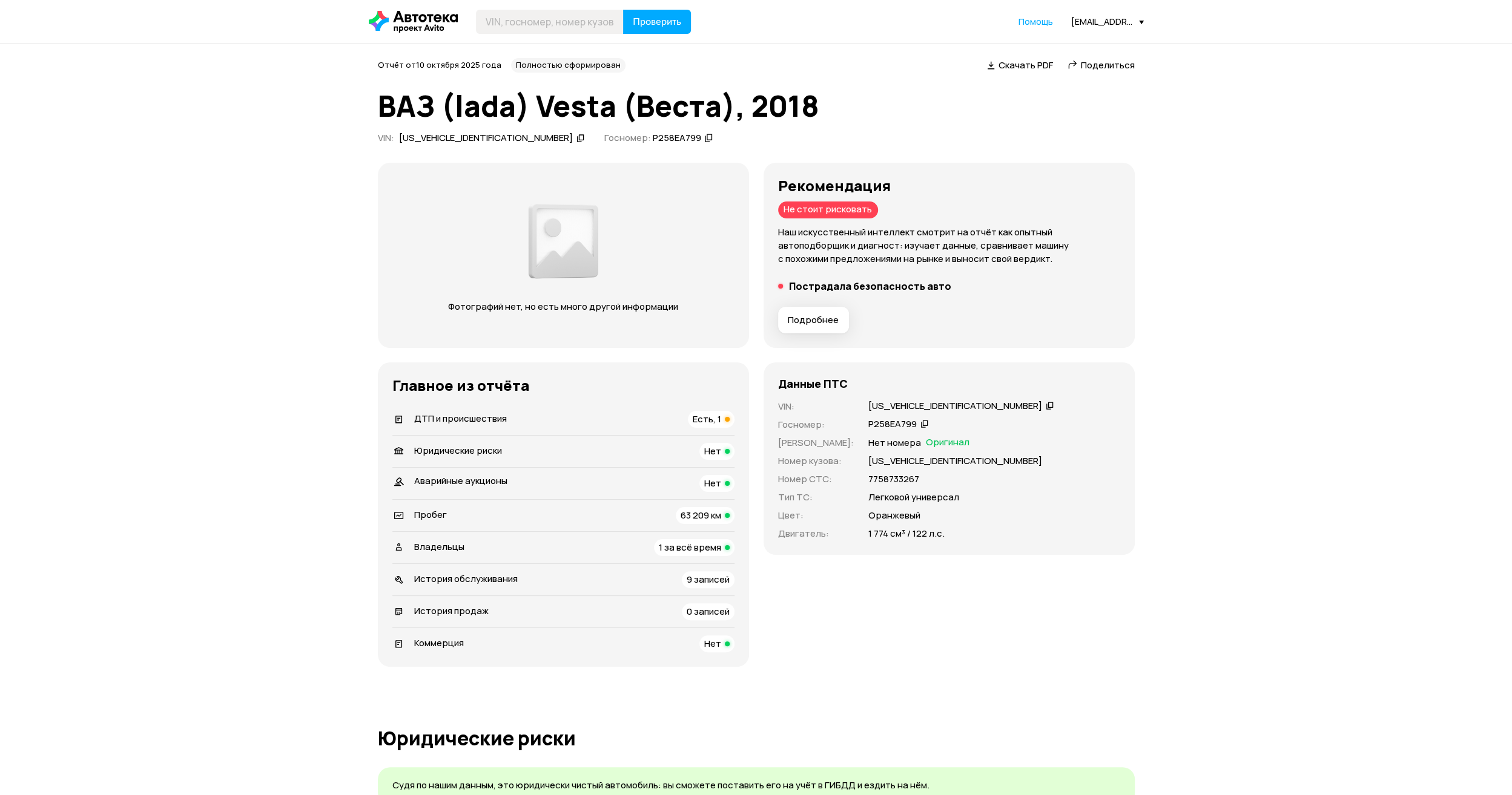
click at [1115, 25] on div "[EMAIL_ADDRESS][DOMAIN_NAME]" at bounding box center [1108, 21] width 73 height 11
click at [1075, 48] on link "Отчёты" at bounding box center [1083, 43] width 121 height 31
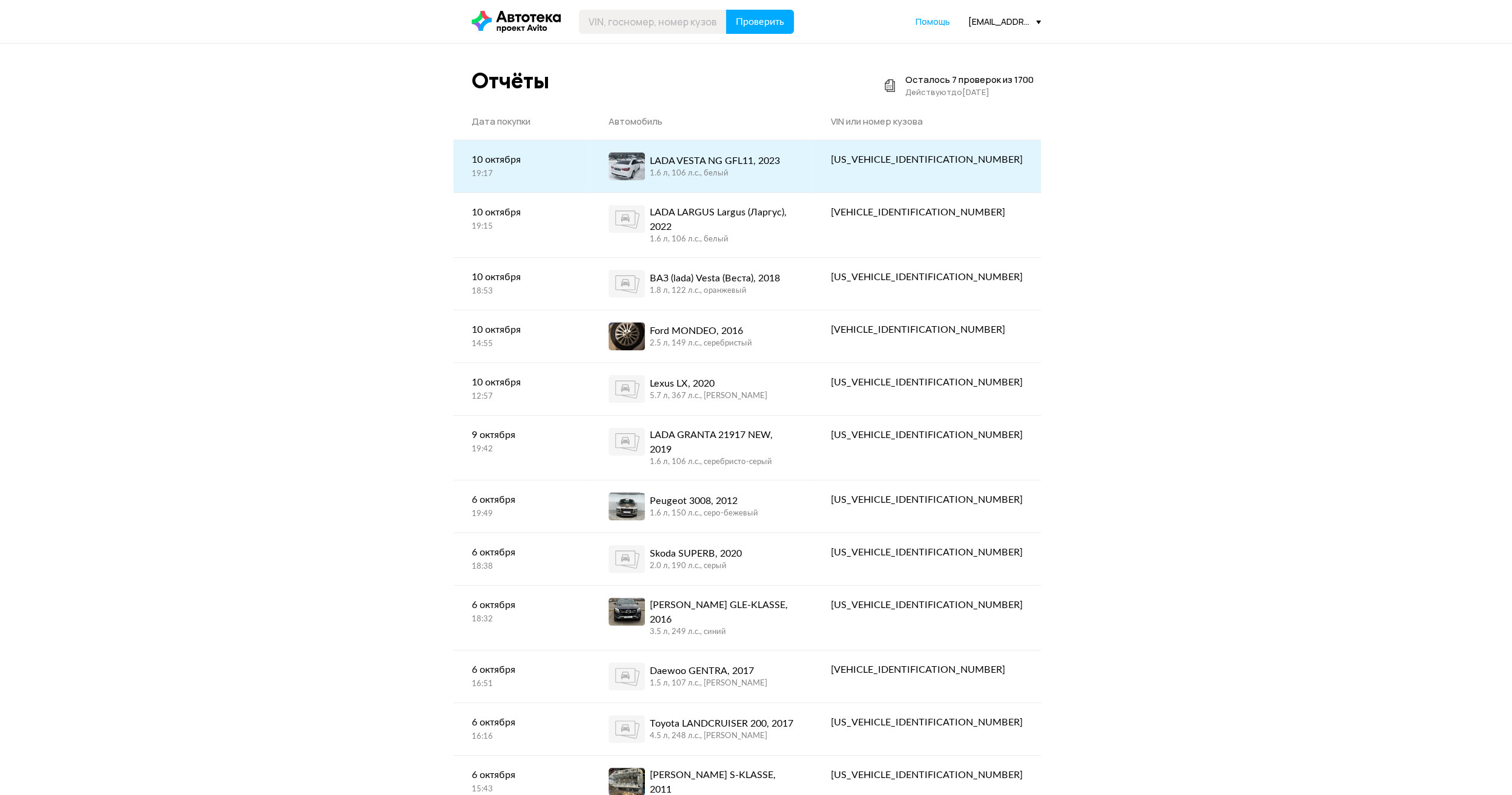
click at [770, 167] on div "LADA VESTA NG GFL11, 2023" at bounding box center [715, 161] width 130 height 14
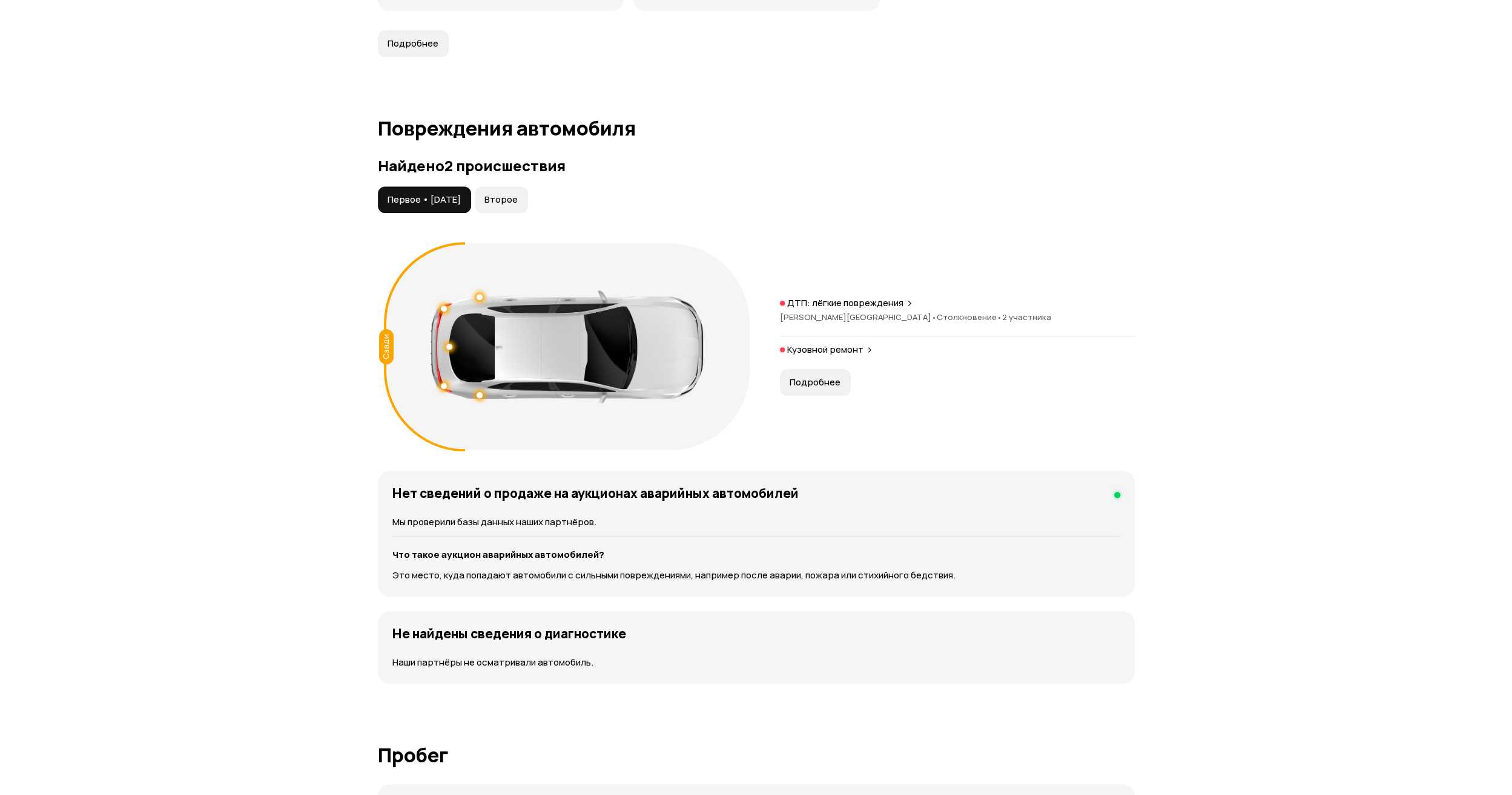
scroll to position [1211, 0]
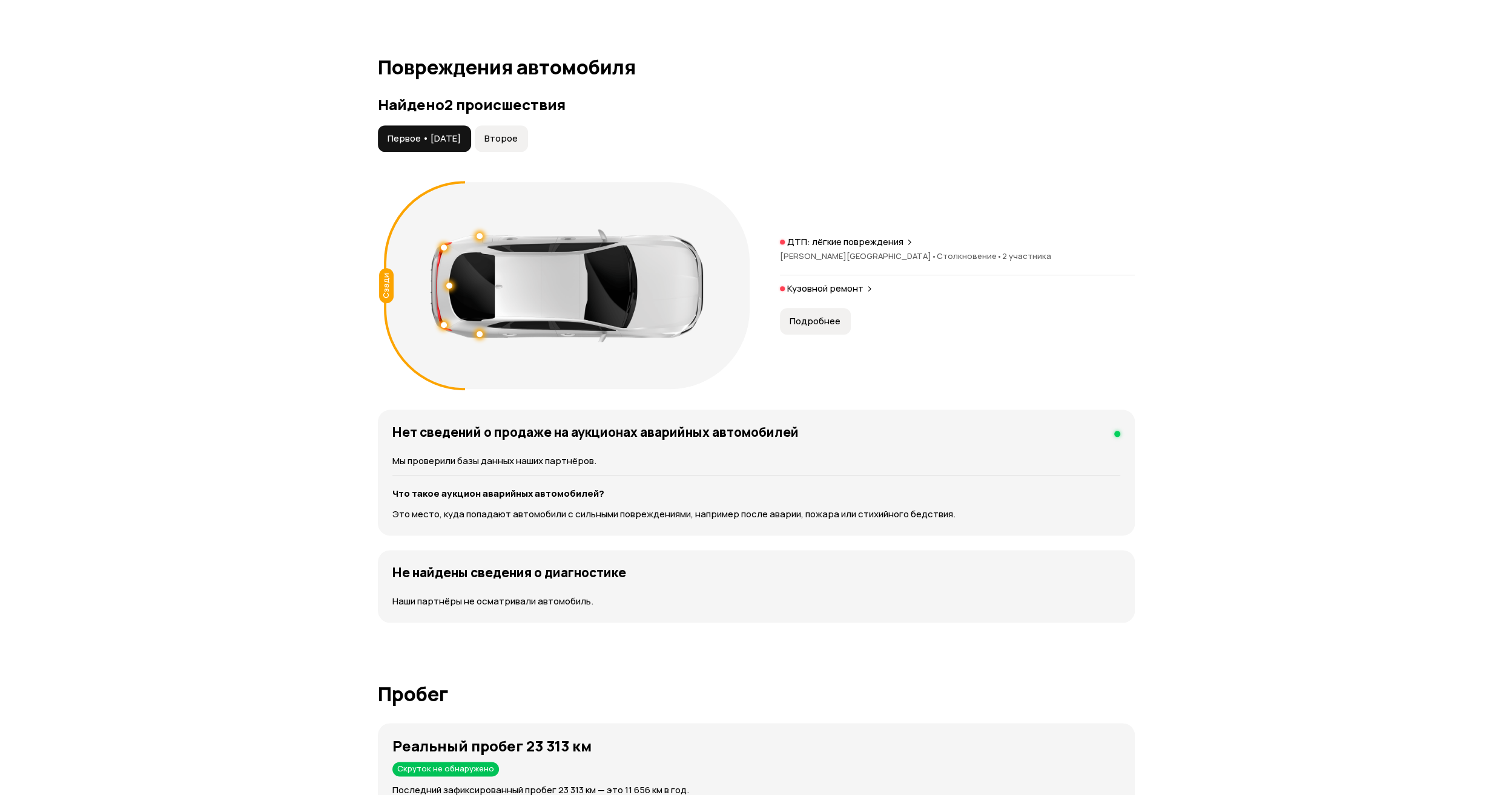
click at [517, 132] on span "Второе" at bounding box center [501, 138] width 33 height 12
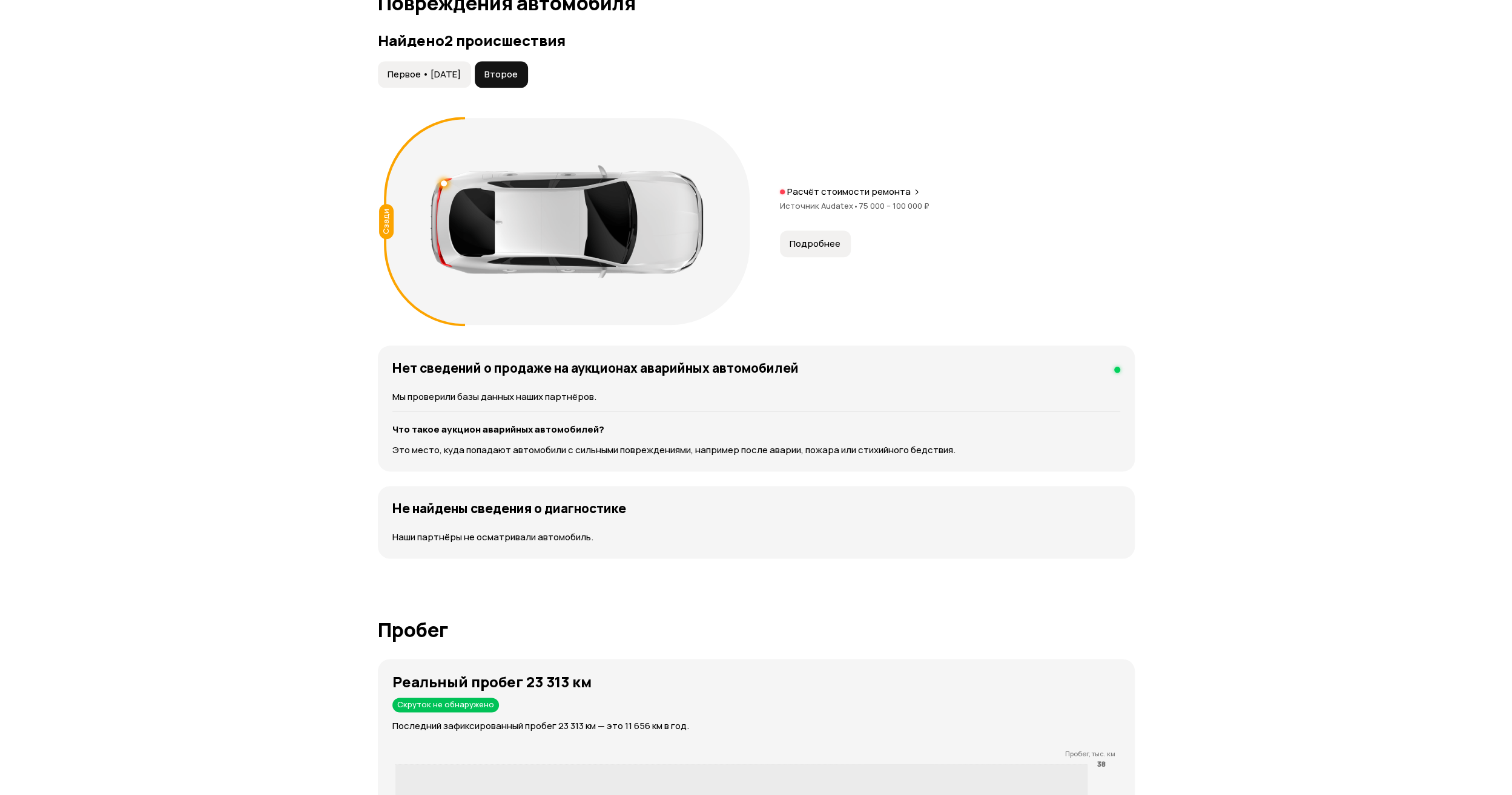
scroll to position [1150, 0]
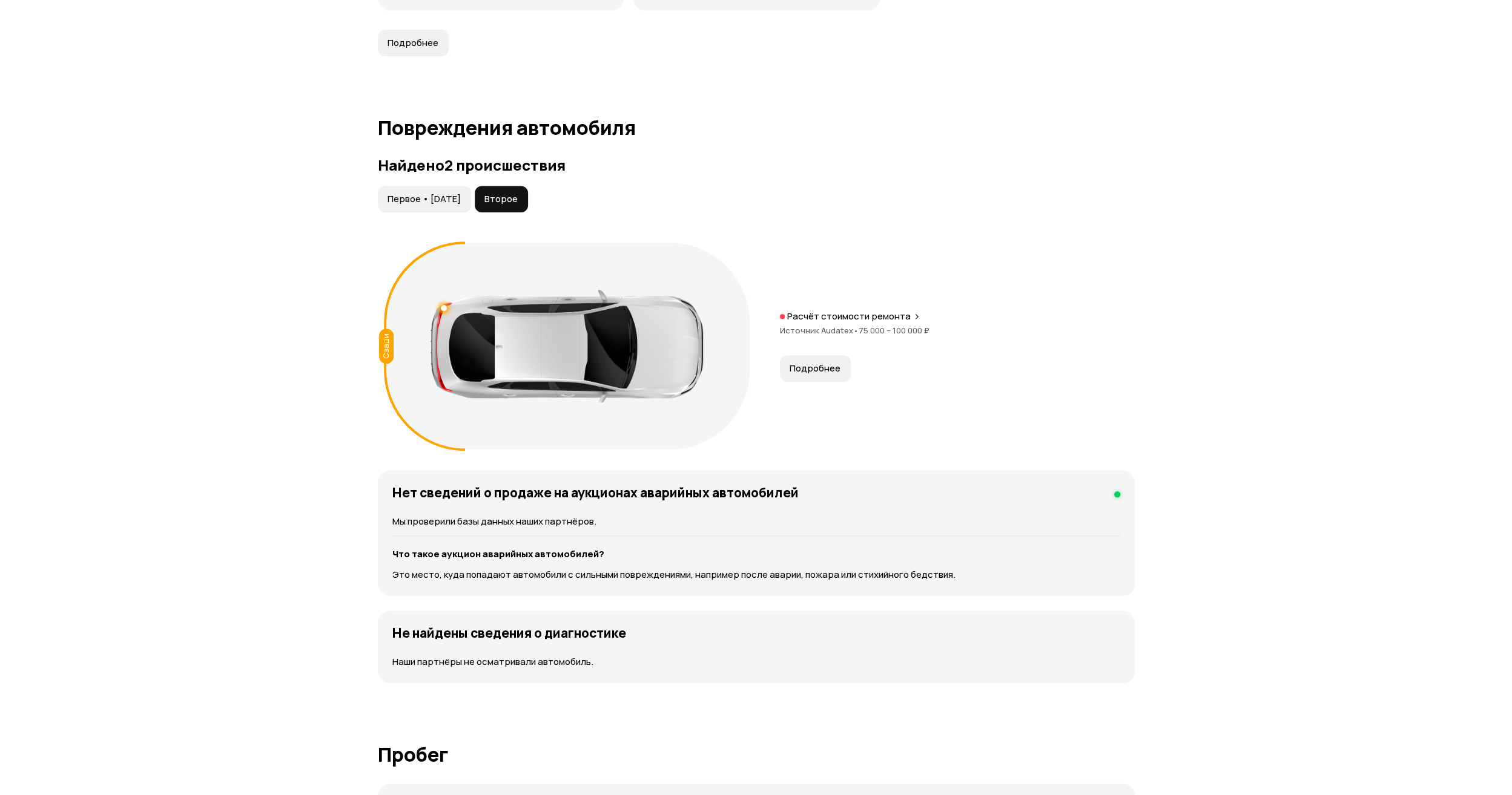
click at [440, 193] on span "Первое • [DATE]" at bounding box center [424, 198] width 73 height 12
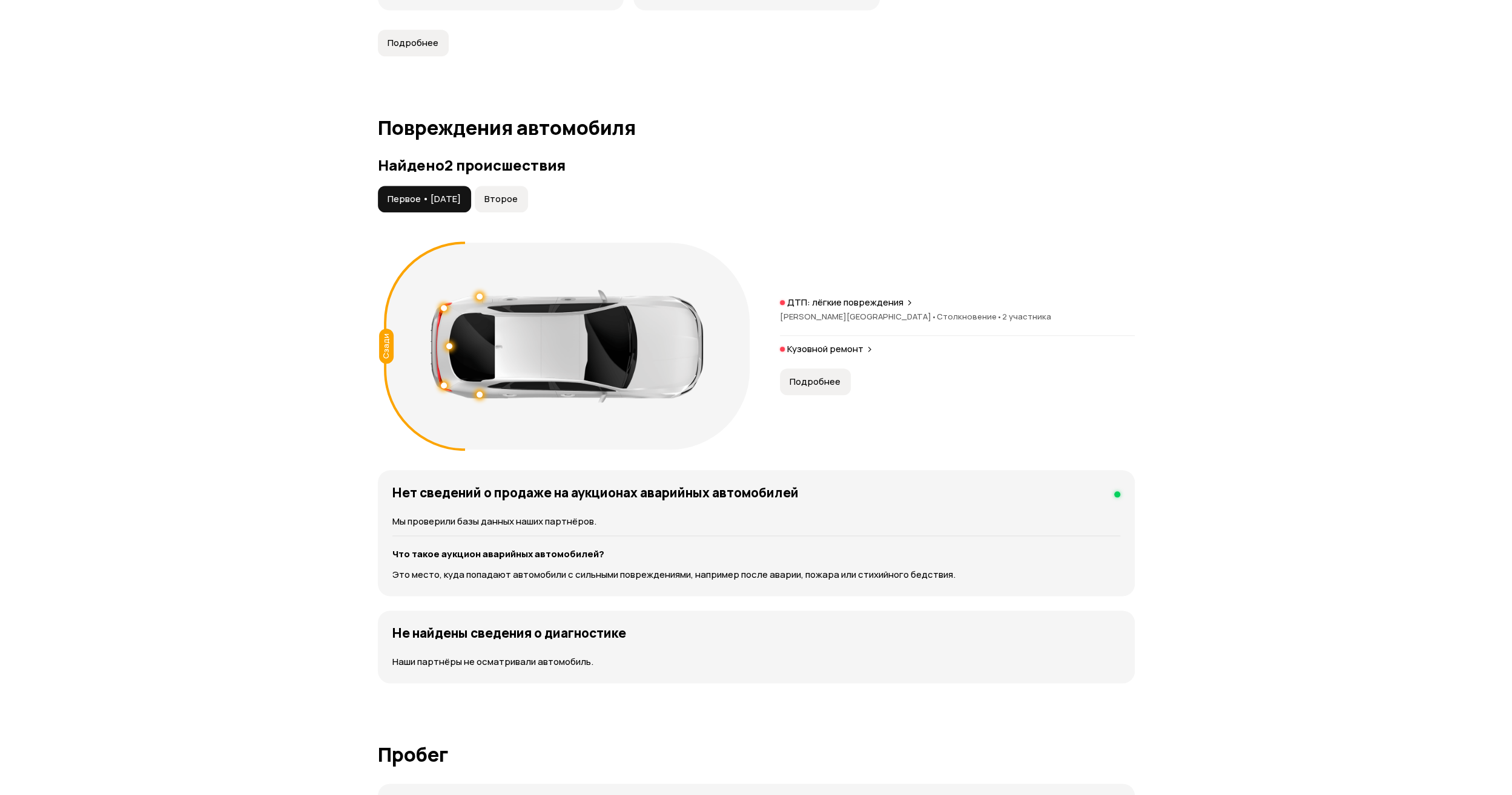
click at [837, 297] on div "ДТП: лёгкие повреждения [PERSON_NAME][GEOGRAPHIC_DATA] • Столкновение • 2 участ…" at bounding box center [957, 317] width 355 height 40
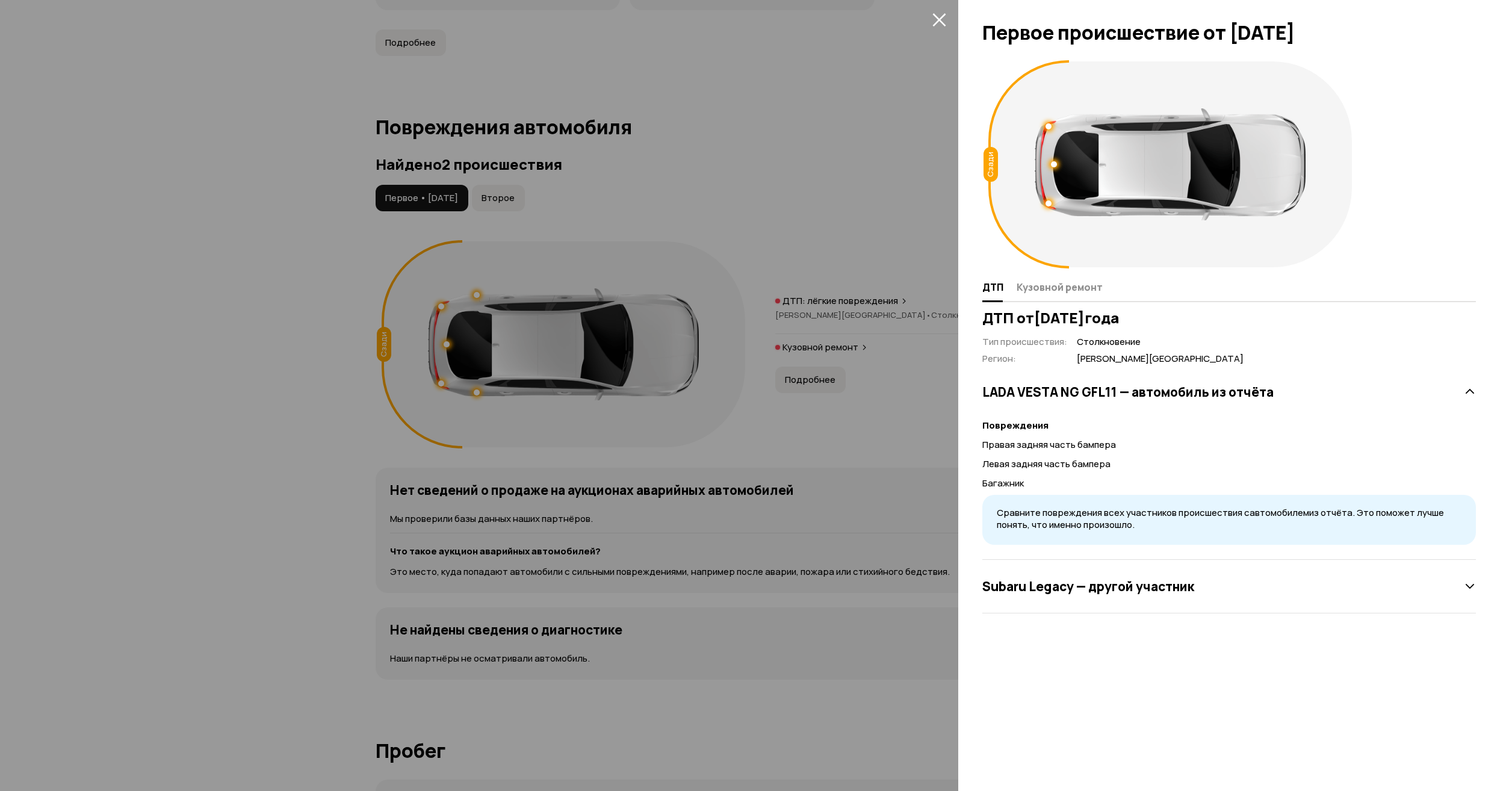
click at [1125, 589] on h3 "Subaru Legacy — другой участник" at bounding box center [1088, 587] width 212 height 16
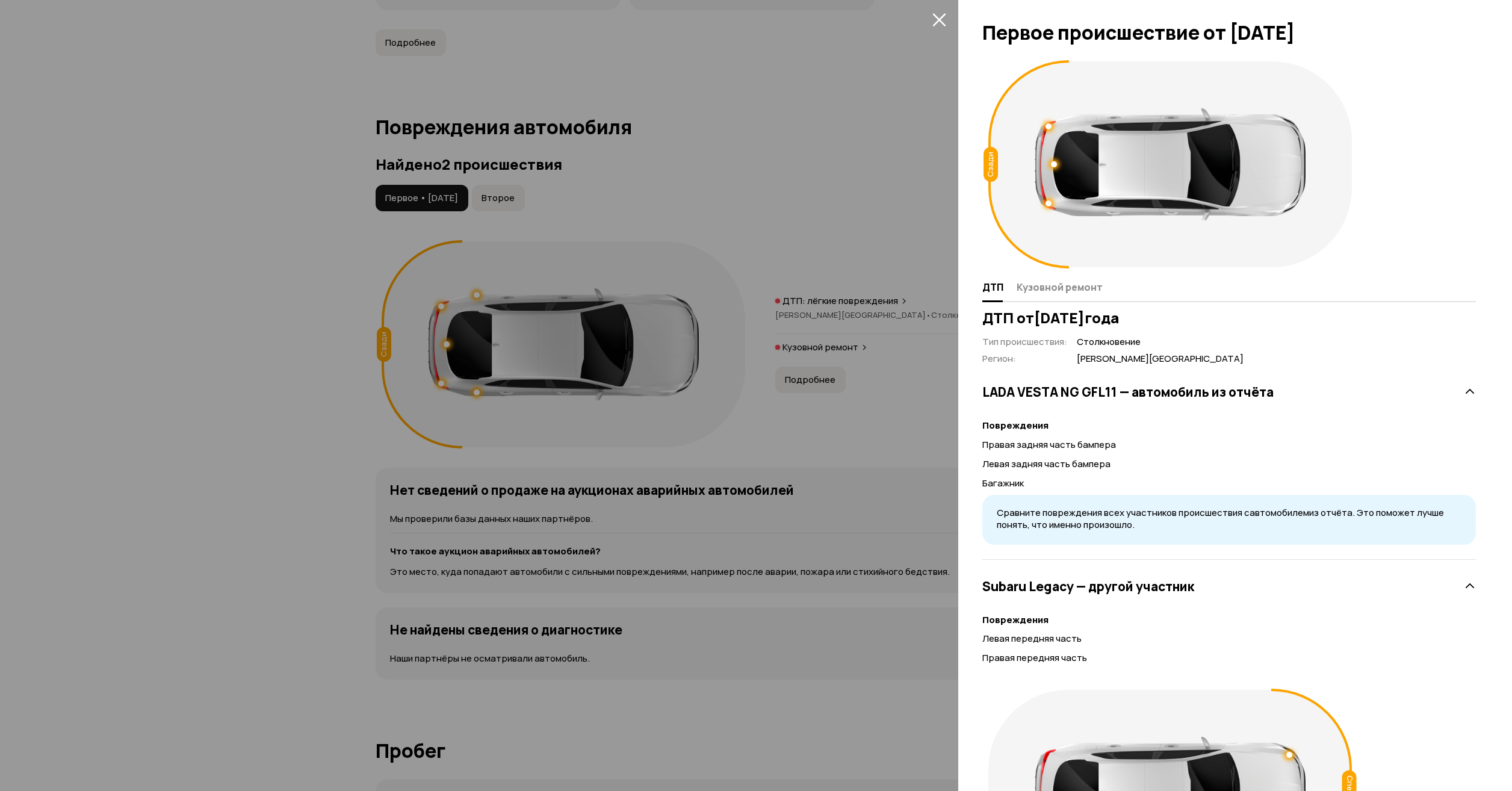
click at [831, 400] on div at bounding box center [756, 396] width 1512 height 791
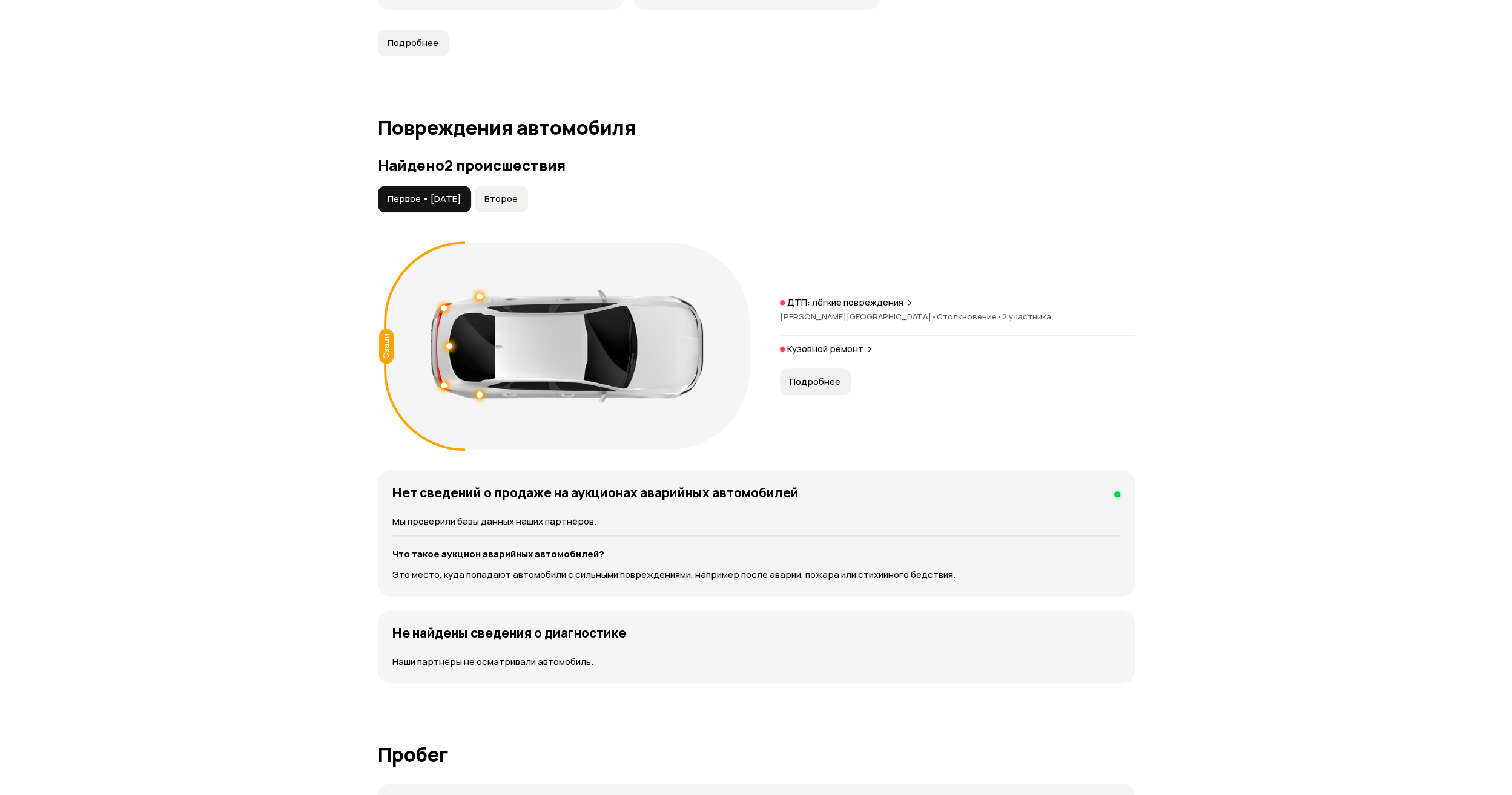
click at [517, 193] on span "Второе" at bounding box center [501, 198] width 33 height 12
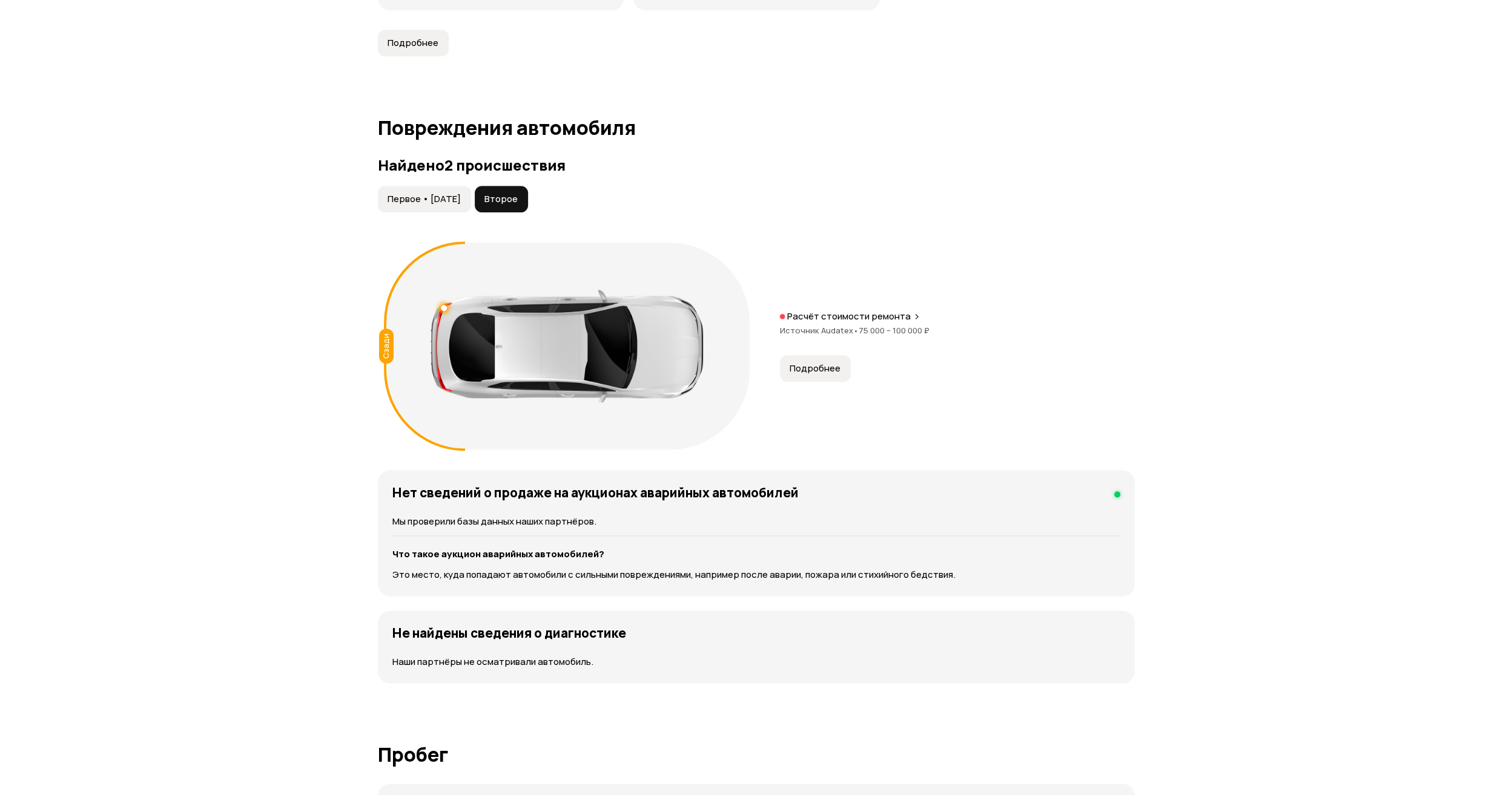
click at [849, 289] on div "Сзади Расчёт стоимости ремонта Источник Audatex • 75 000 – 100 000 ₽ Подробнее" at bounding box center [756, 346] width 757 height 219
click at [846, 310] on p "Расчёт стоимости ремонта" at bounding box center [849, 316] width 124 height 12
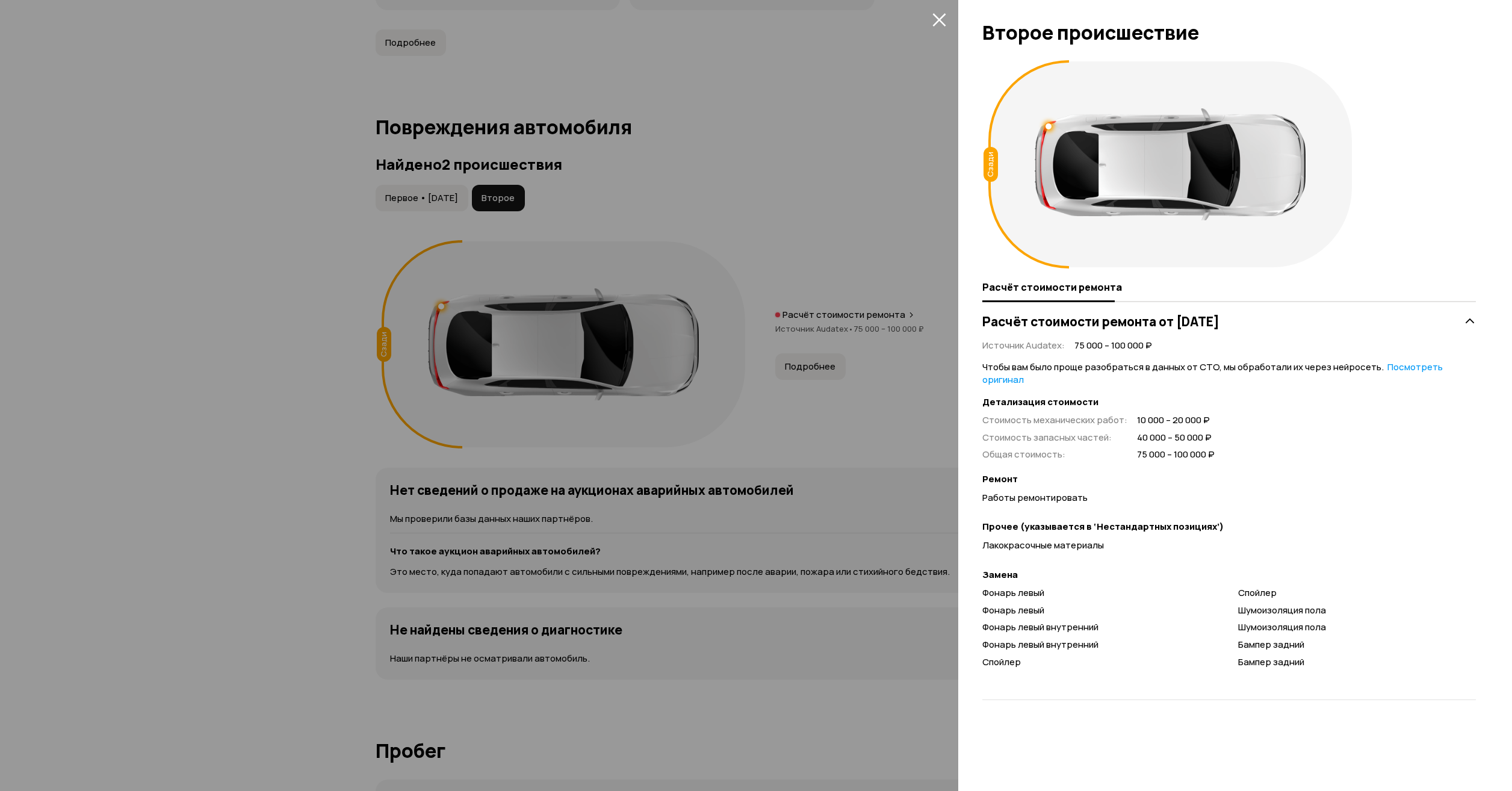
click at [776, 250] on div at bounding box center [756, 396] width 1512 height 791
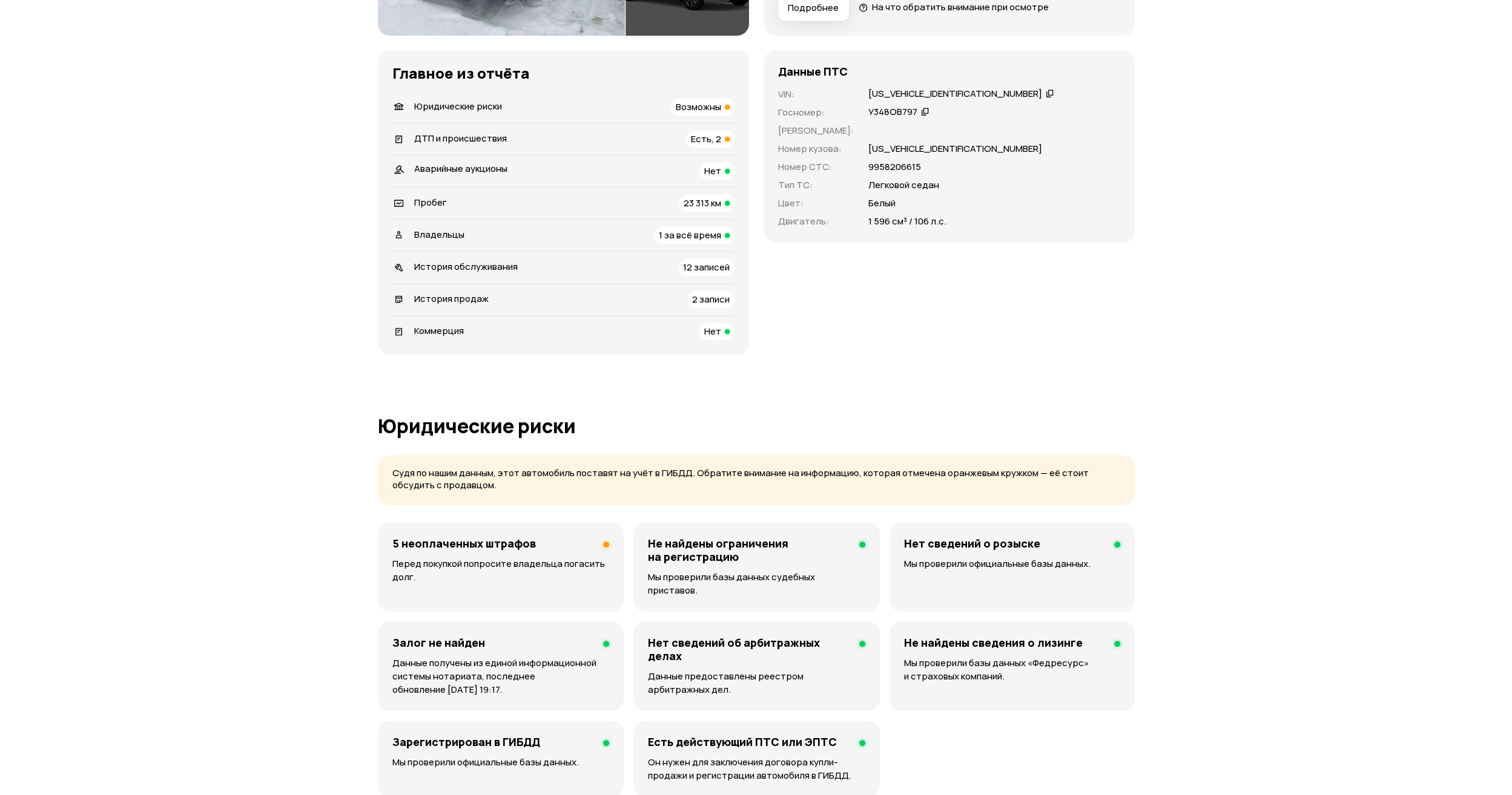
scroll to position [0, 0]
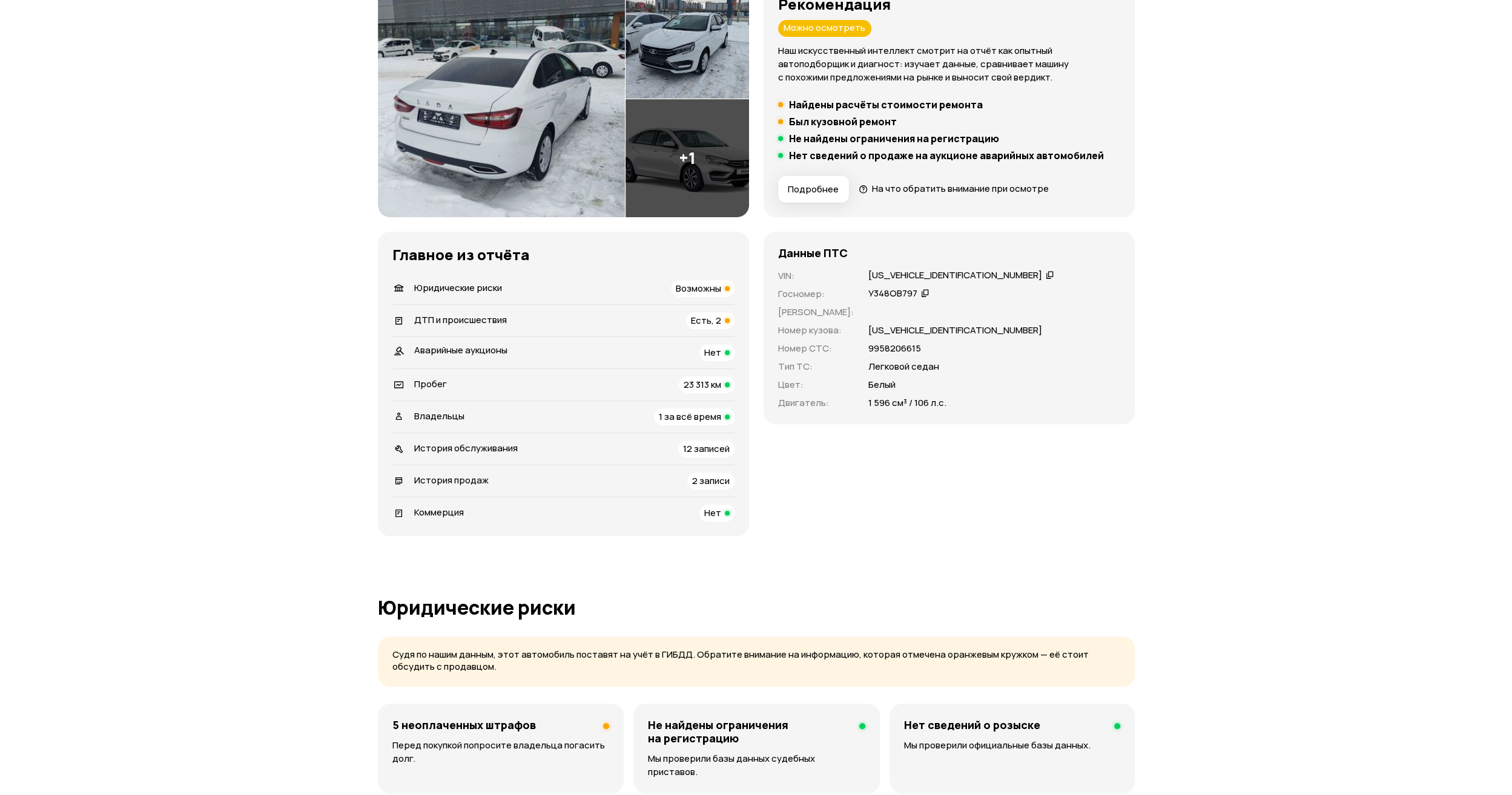
click at [709, 317] on span "Есть, 2" at bounding box center [706, 321] width 30 height 13
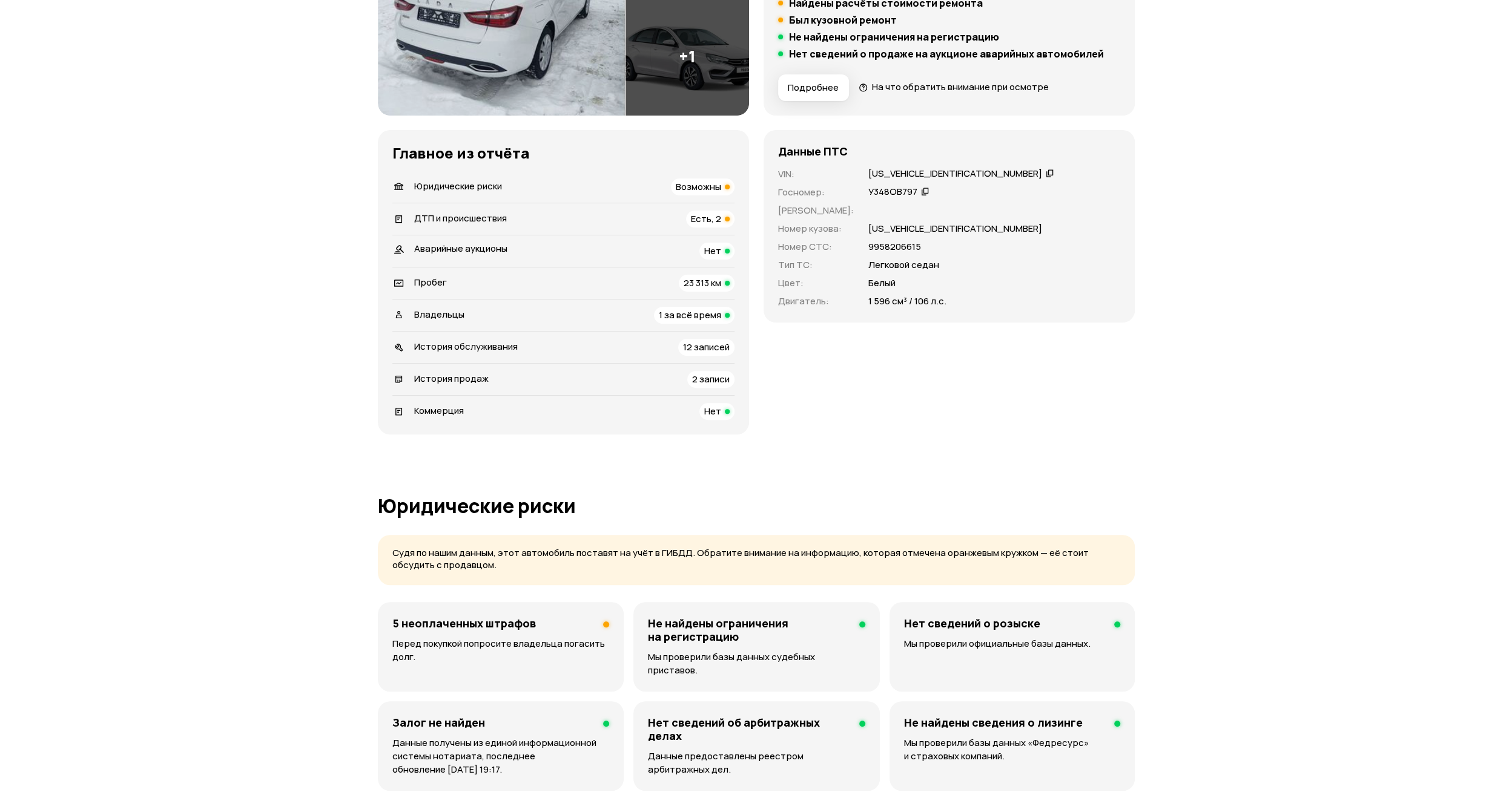
click at [696, 186] on span "Возможны" at bounding box center [698, 186] width 45 height 13
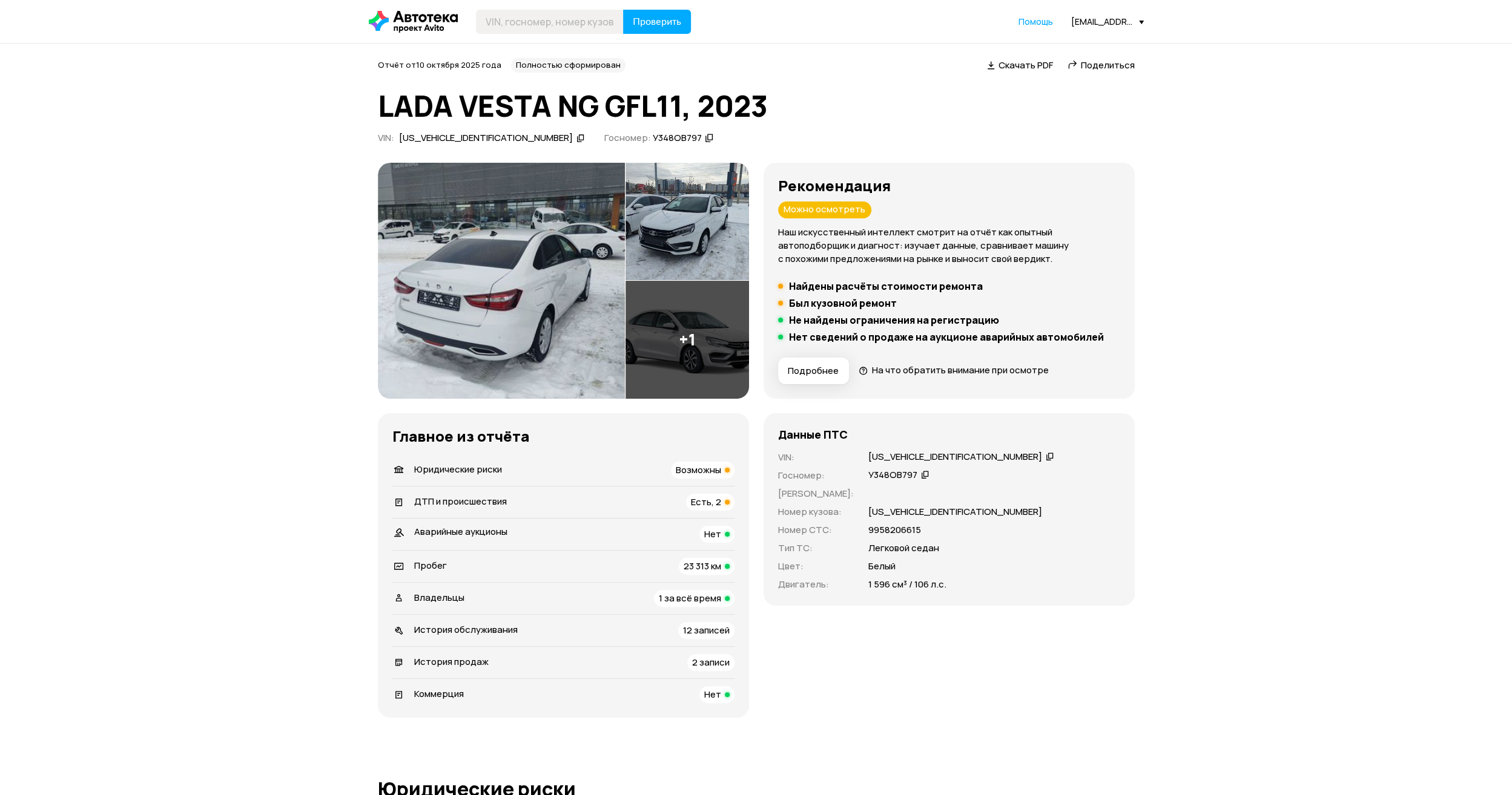
click at [512, 221] on img at bounding box center [501, 281] width 247 height 236
click at [501, 134] on div "[US_VEHICLE_IDENTIFICATION_NUMBER]" at bounding box center [491, 138] width 190 height 13
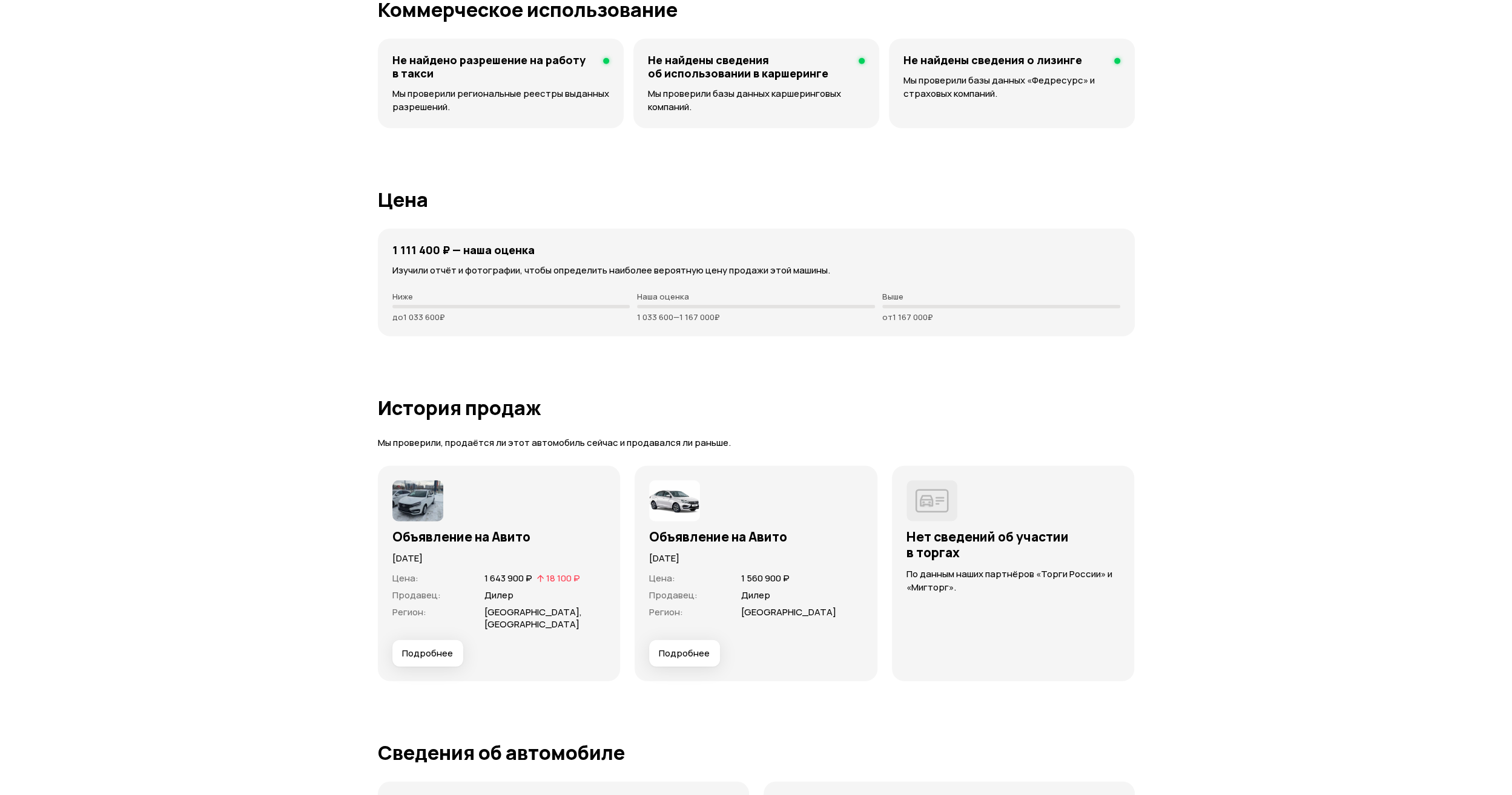
scroll to position [2966, 0]
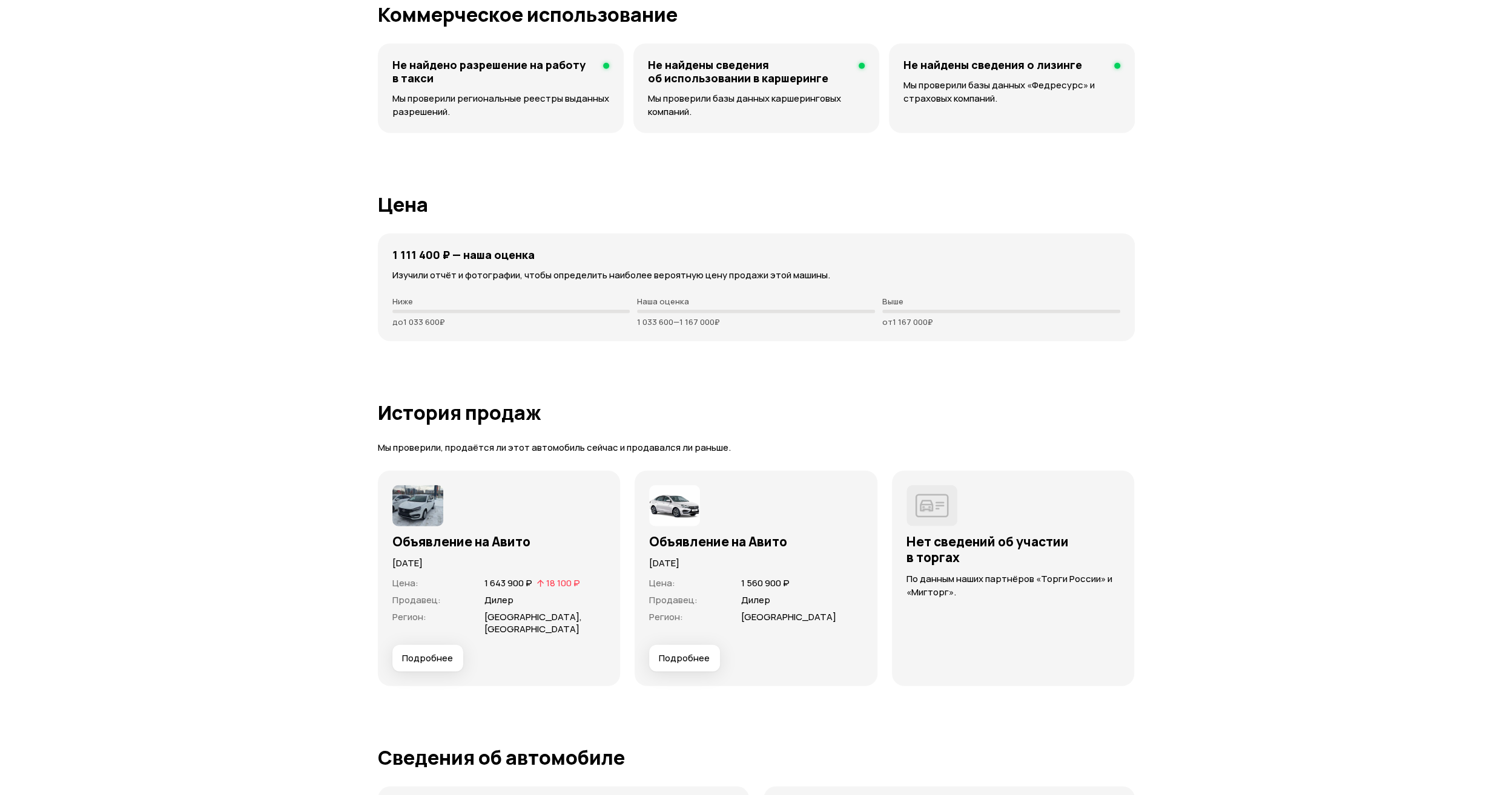
drag, startPoint x: 647, startPoint y: 304, endPoint x: 724, endPoint y: 315, distance: 77.8
click at [724, 315] on div "1 111 400 ₽ — наша оценка Изучили отчёт и фотографии, чтобы определить наиболее…" at bounding box center [756, 287] width 757 height 108
